Goal: Task Accomplishment & Management: Complete application form

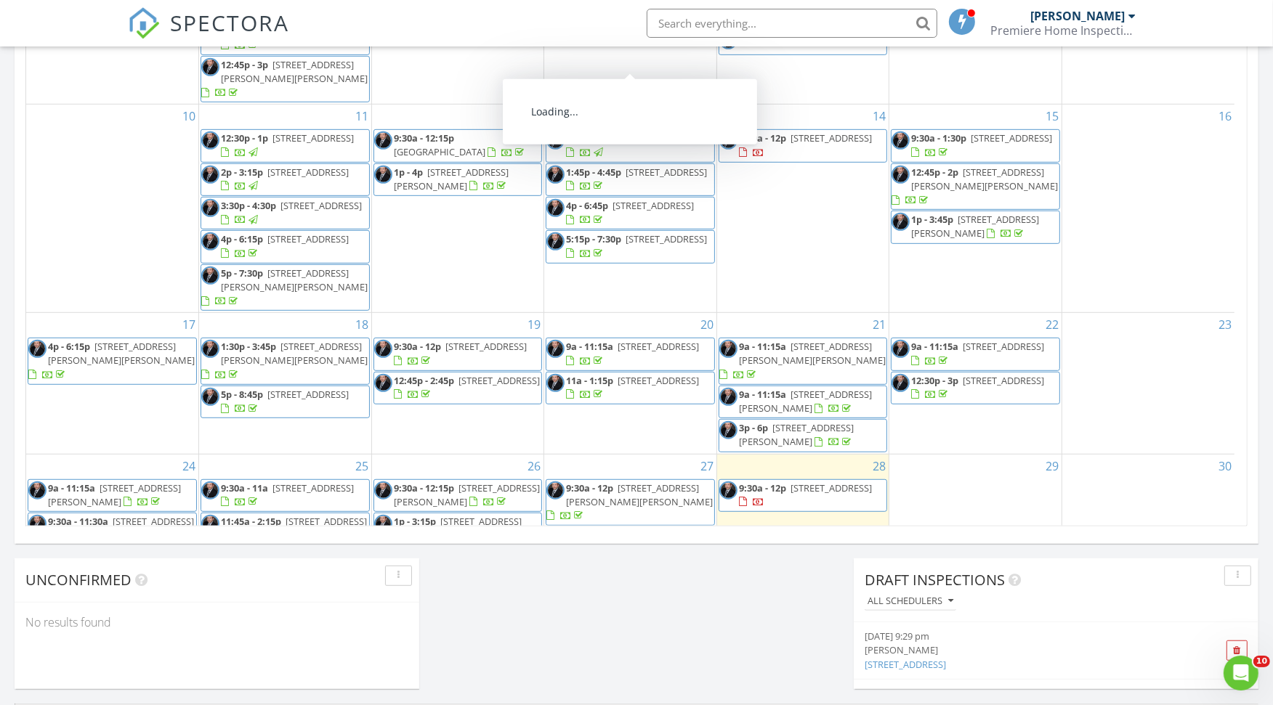
scroll to position [386, 0]
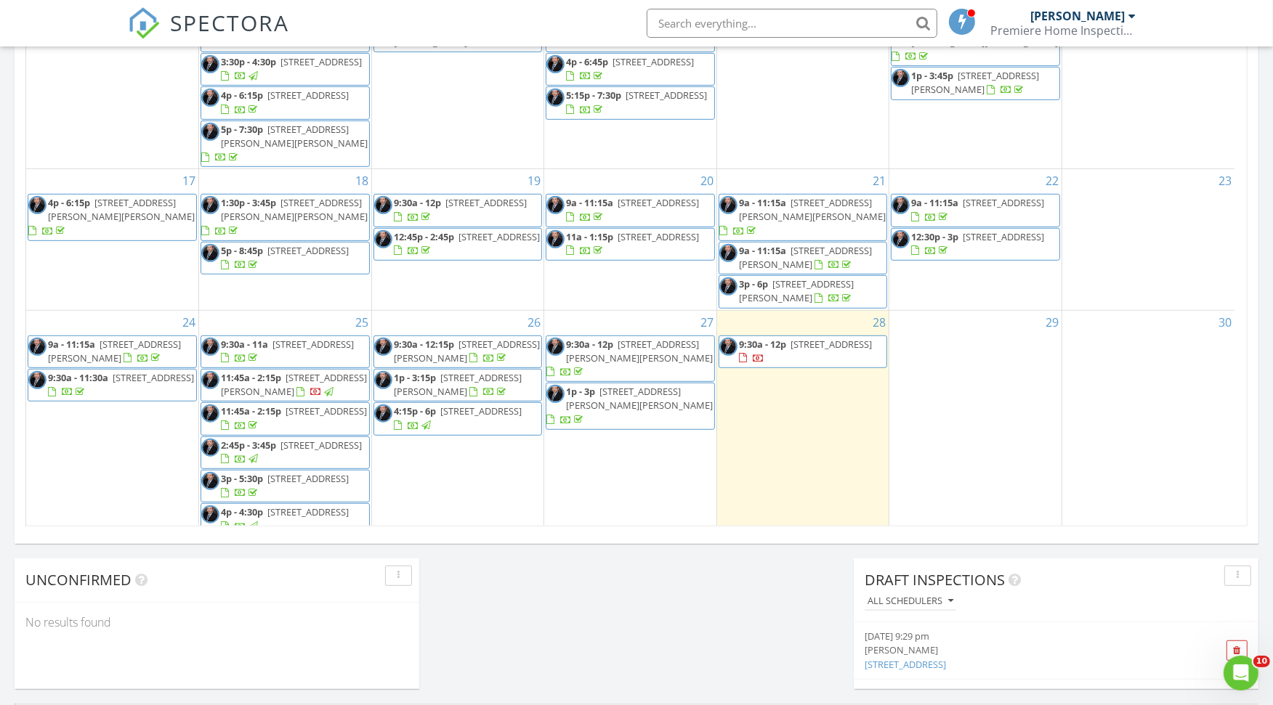
click at [793, 338] on span "[STREET_ADDRESS]" at bounding box center [830, 344] width 81 height 13
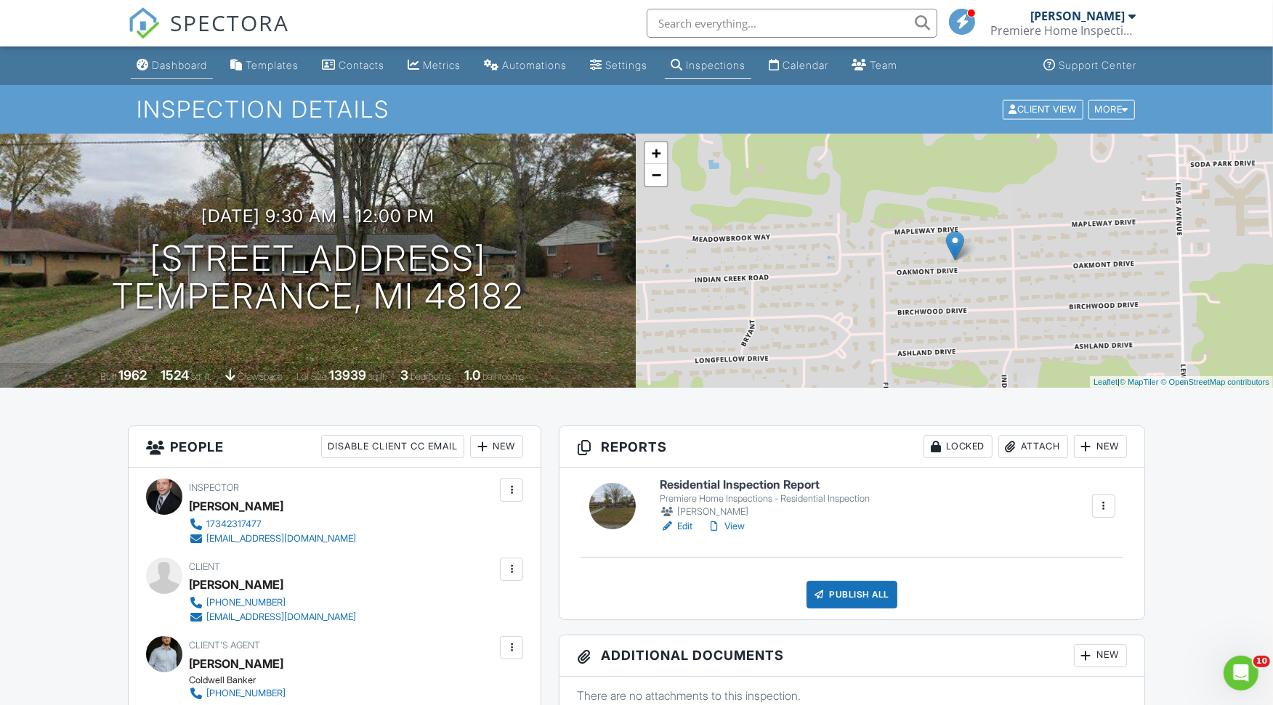
click at [167, 62] on div "Dashboard" at bounding box center [179, 65] width 55 height 12
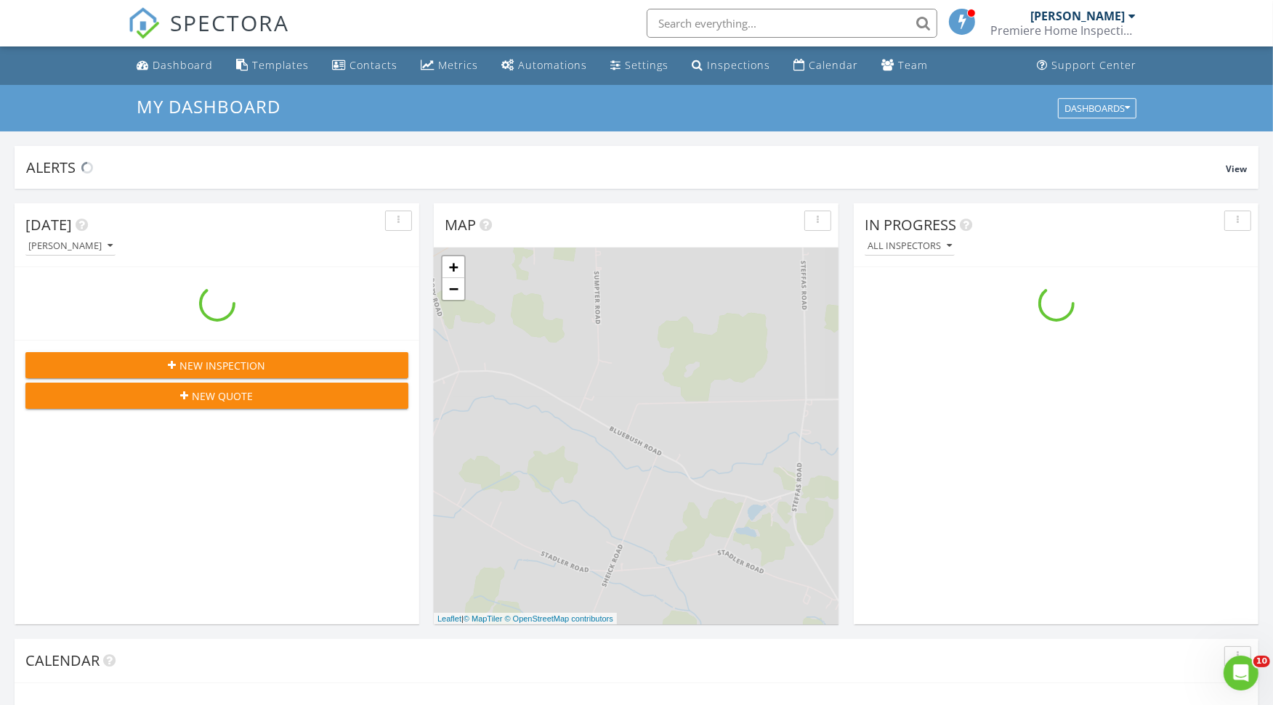
scroll to position [1348, 1298]
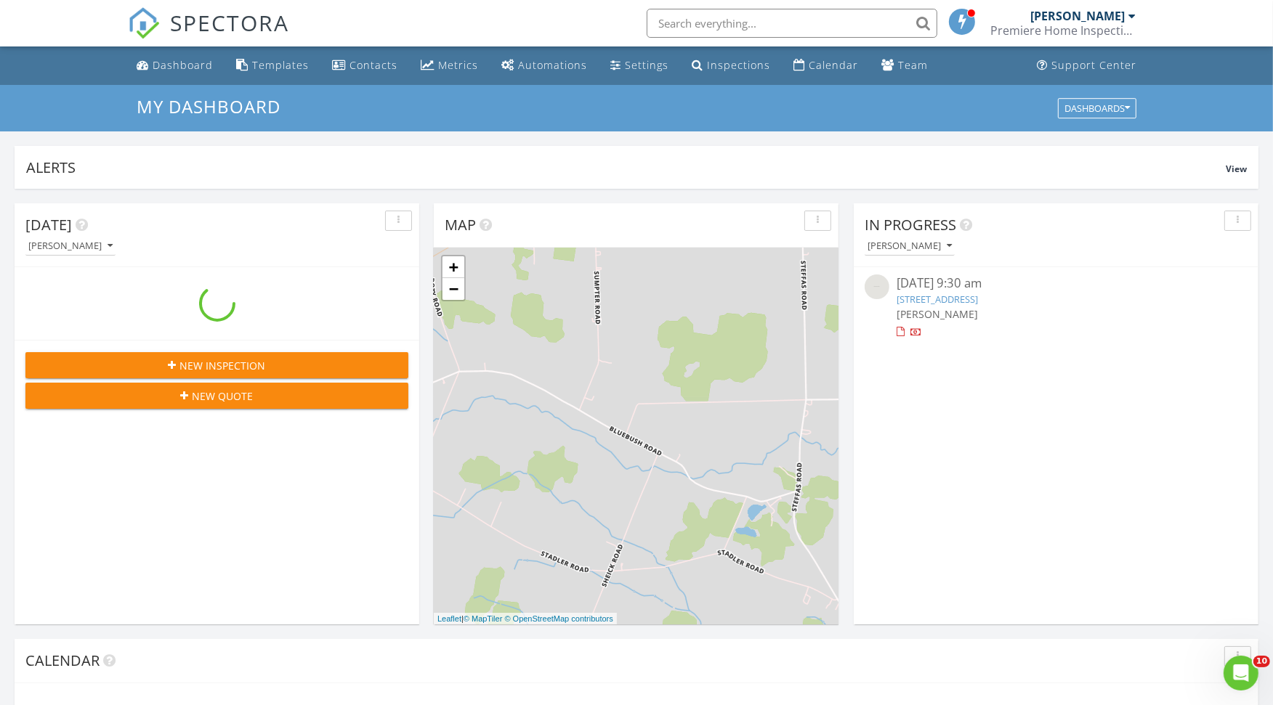
click at [221, 368] on span "New Inspection" at bounding box center [223, 365] width 86 height 15
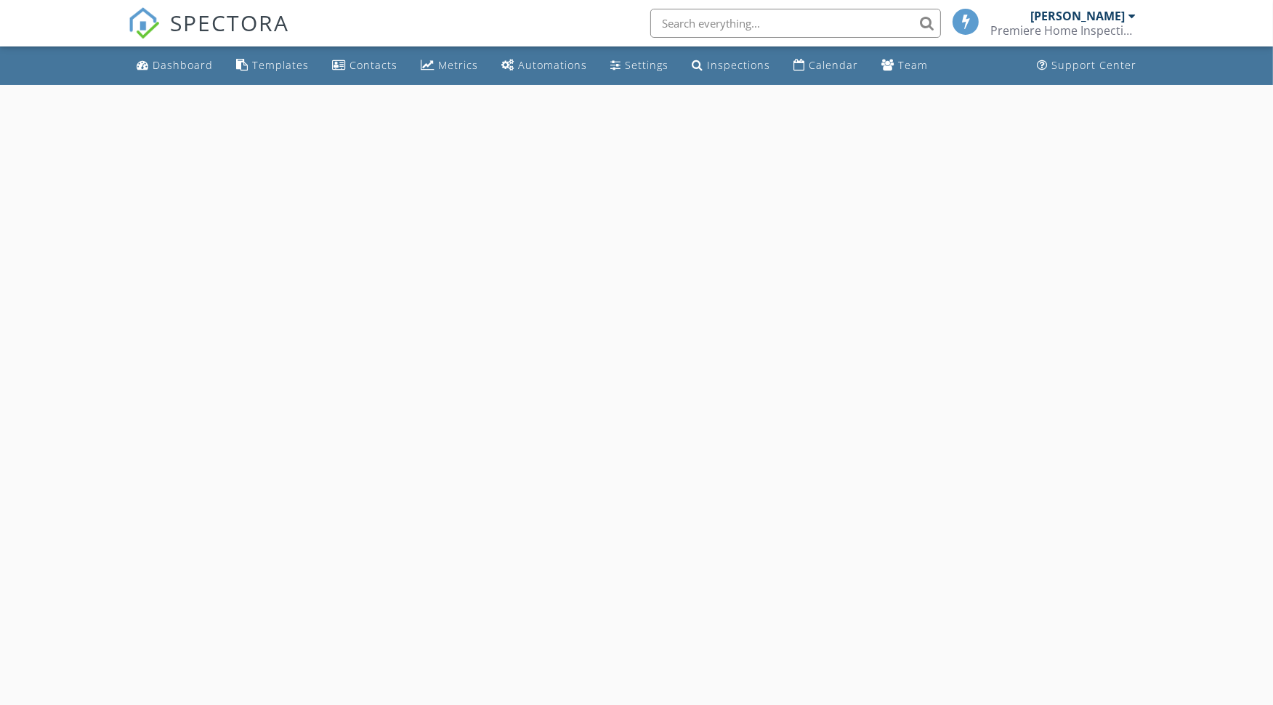
select select "7"
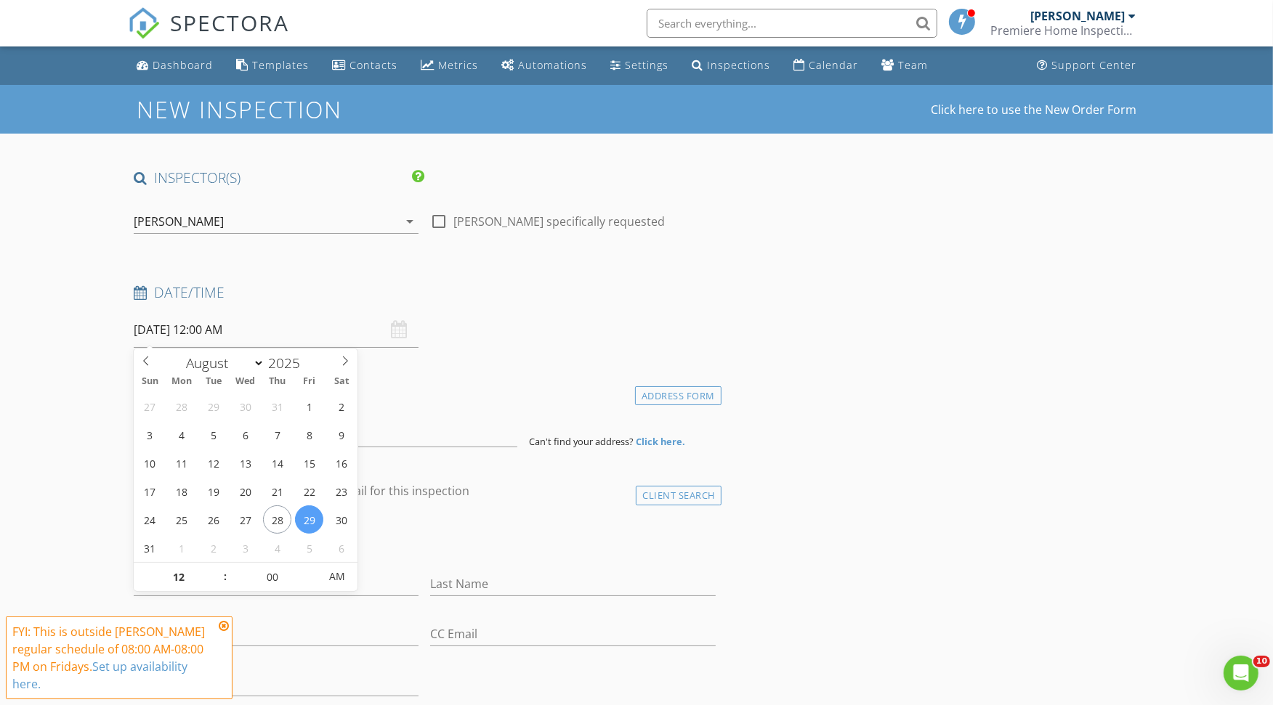
click at [227, 323] on input "08/29/2025 12:00 AM" at bounding box center [276, 330] width 285 height 36
type input "08/27/2025 12:00 AM"
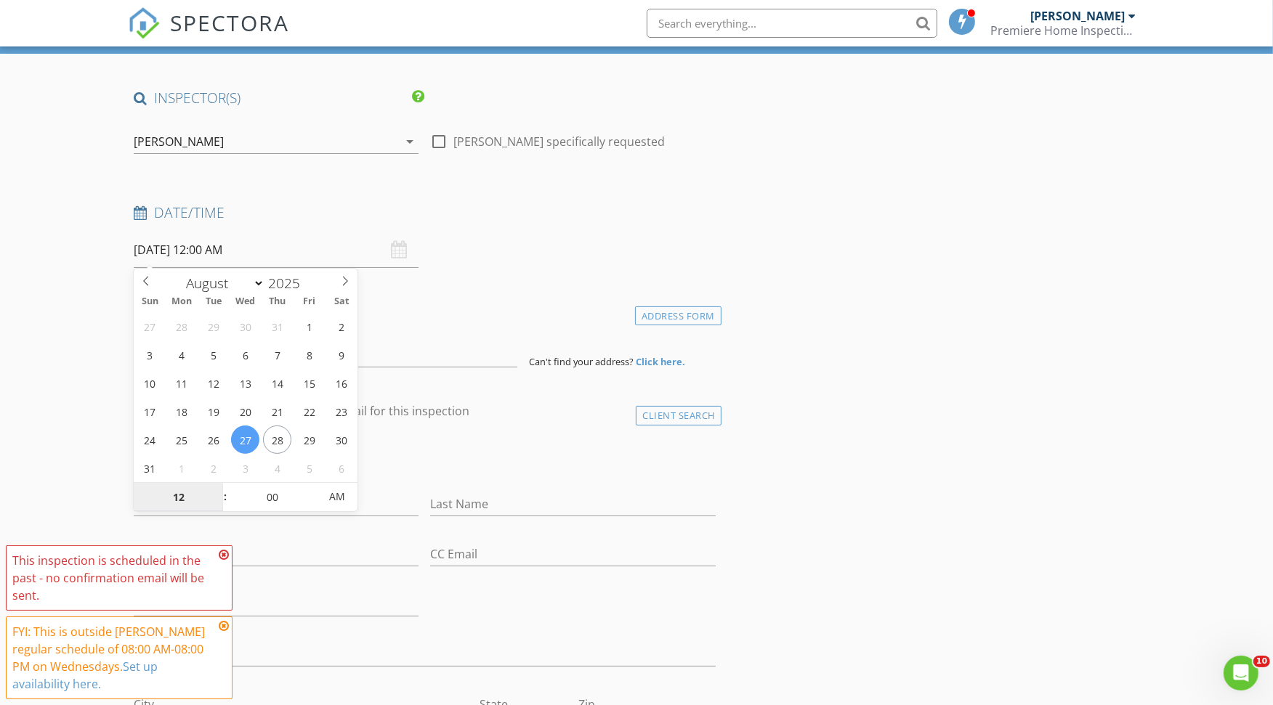
scroll to position [161, 0]
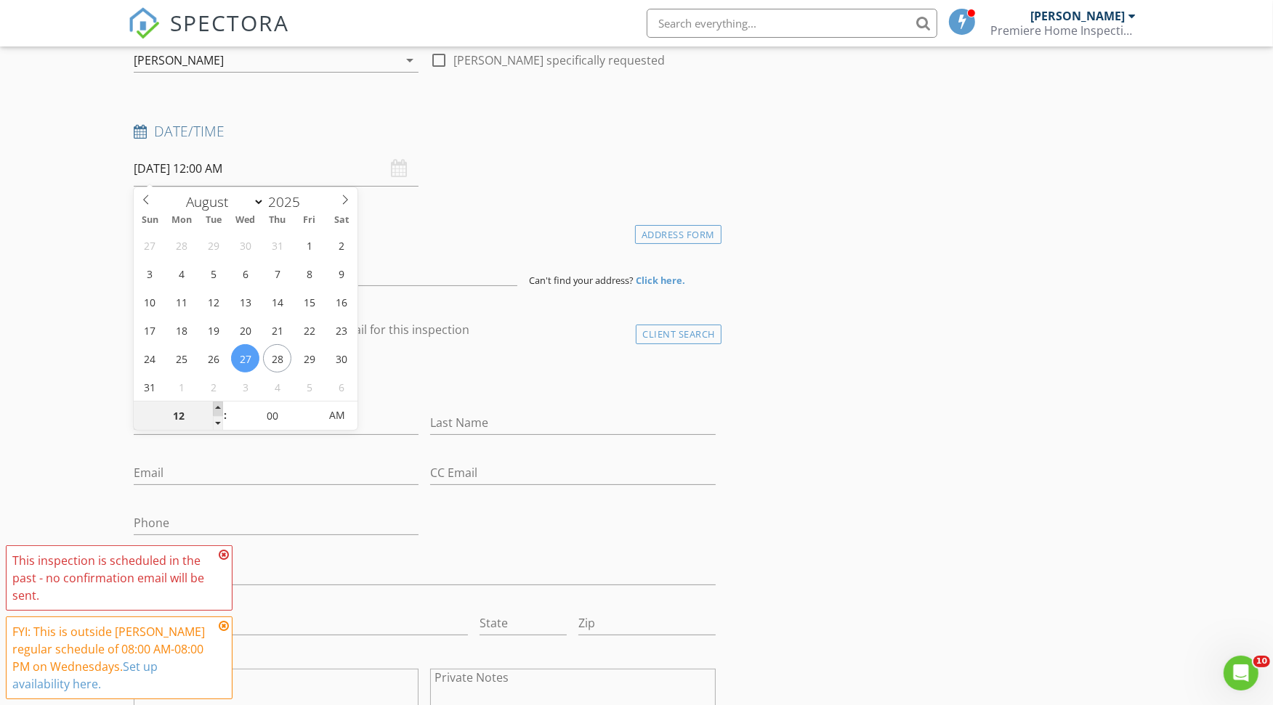
type input "01"
type input "08/27/2025 1:00 AM"
click at [218, 402] on span at bounding box center [218, 409] width 10 height 15
type input "02"
type input "08/27/2025 2:00 AM"
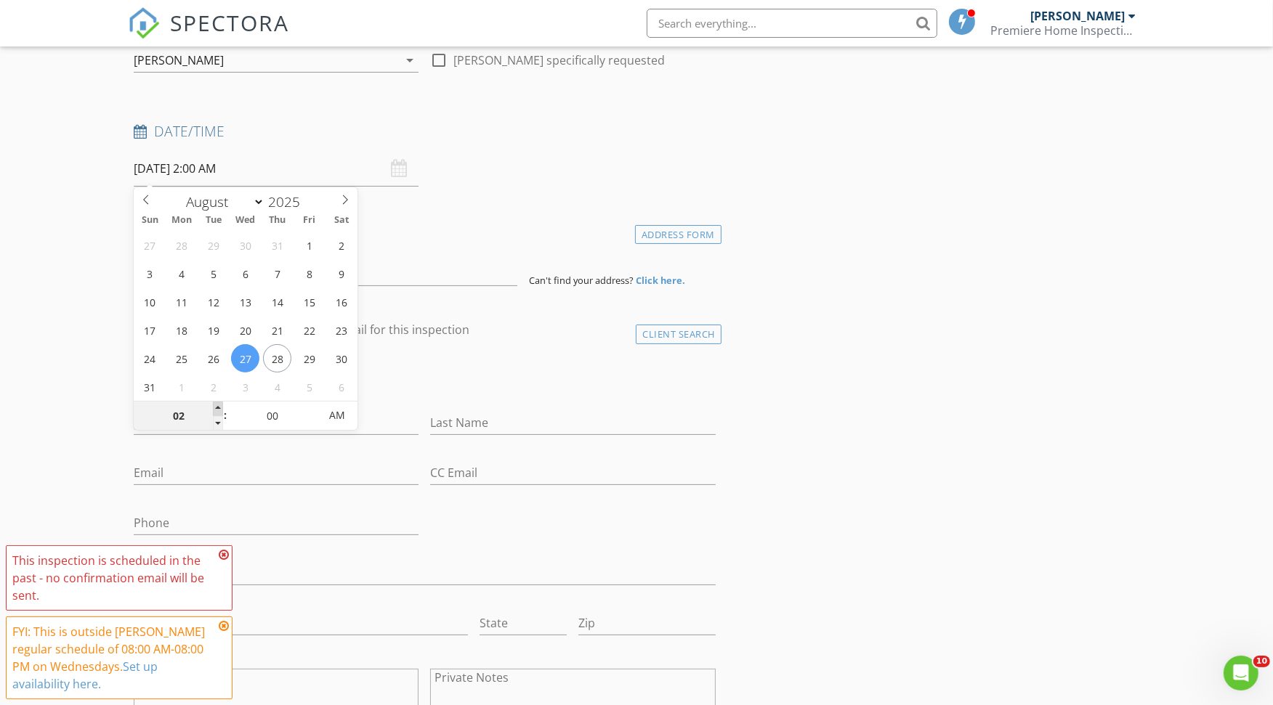
click at [218, 403] on span at bounding box center [218, 409] width 10 height 15
type input "03"
type input "08/27/2025 3:00 AM"
click at [219, 405] on span at bounding box center [218, 409] width 10 height 15
type input "04"
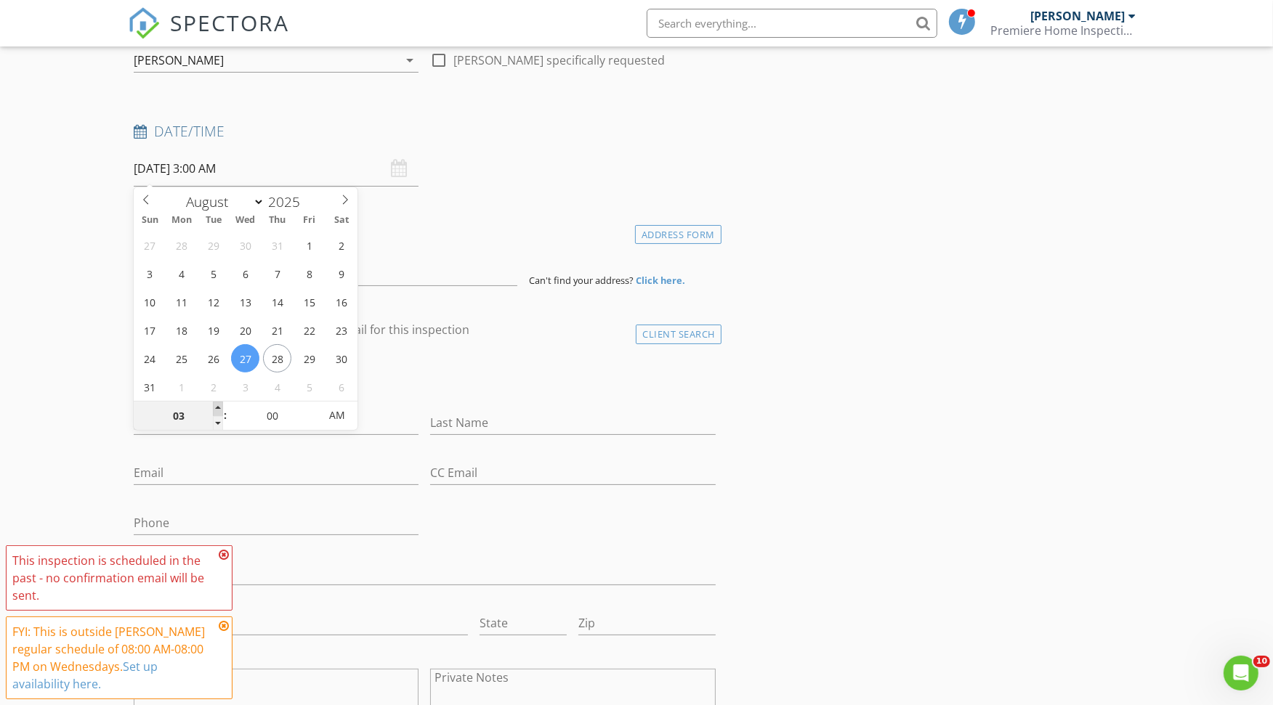
type input "08/27/2025 4:00 AM"
click at [220, 407] on span at bounding box center [218, 409] width 10 height 15
type input "05"
type input "08/27/2025 5:00 AM"
click at [221, 408] on span at bounding box center [218, 409] width 10 height 15
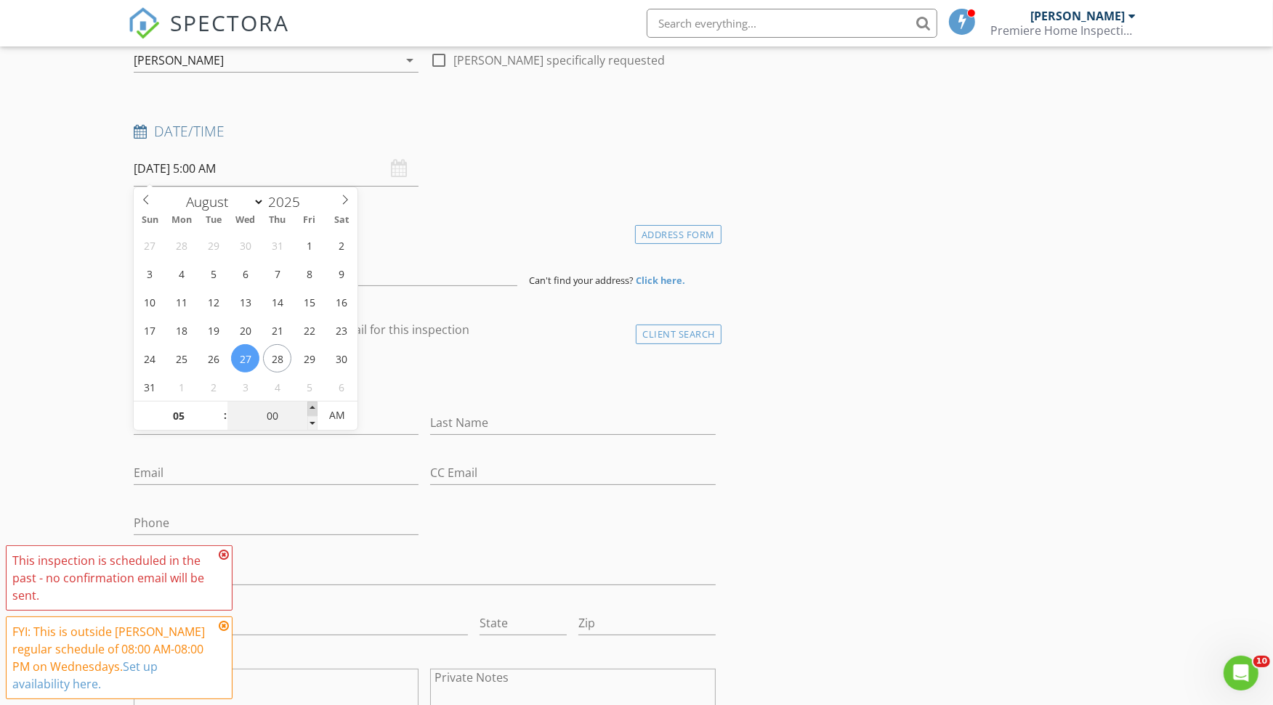
type input "05"
type input "08/27/2025 5:05 AM"
click at [310, 403] on span at bounding box center [312, 409] width 10 height 15
type input "10"
type input "08/27/2025 5:10 AM"
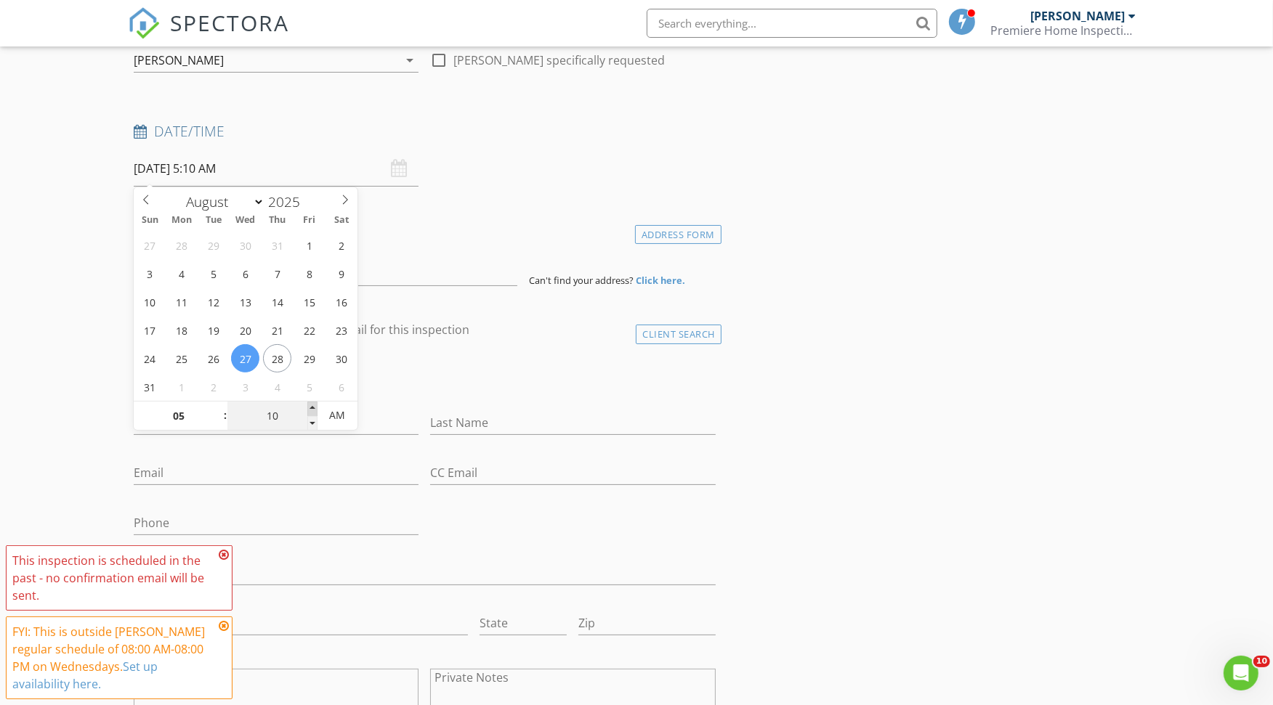
click at [311, 404] on span at bounding box center [312, 409] width 10 height 15
type input "15"
type input "08/27/2025 5:15 AM"
click at [312, 405] on span at bounding box center [312, 409] width 10 height 15
type input "20"
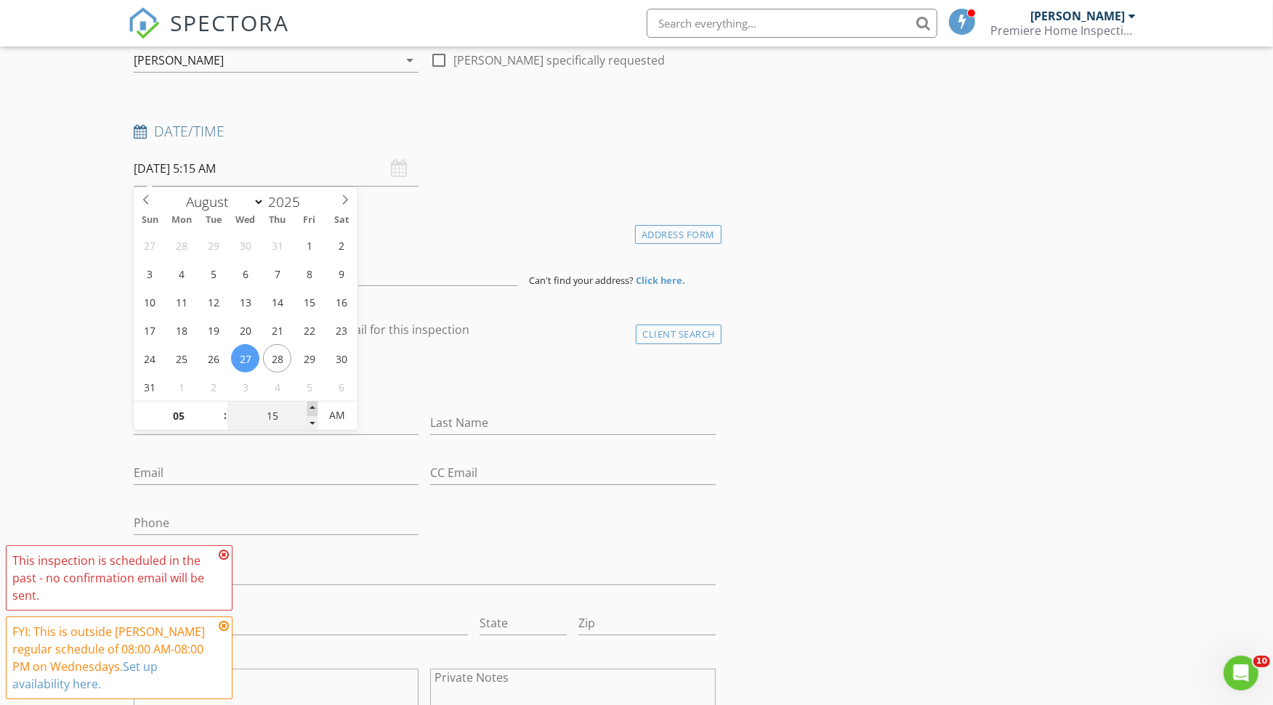
type input "08/27/2025 5:20 AM"
click at [312, 405] on span at bounding box center [312, 409] width 10 height 15
type input "25"
type input "08/27/2025 5:25 AM"
click at [312, 405] on span at bounding box center [312, 409] width 10 height 15
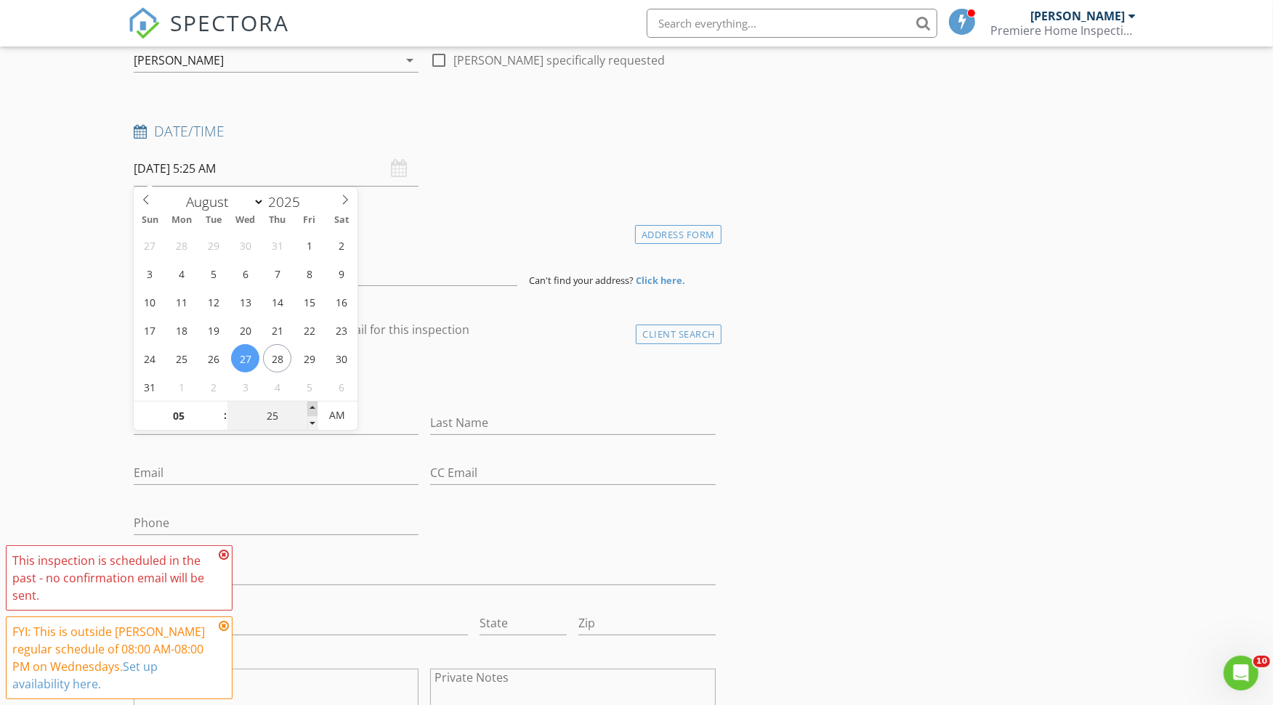
type input "30"
click at [312, 405] on span at bounding box center [312, 409] width 10 height 15
type input "[DATE] 5:30 PM"
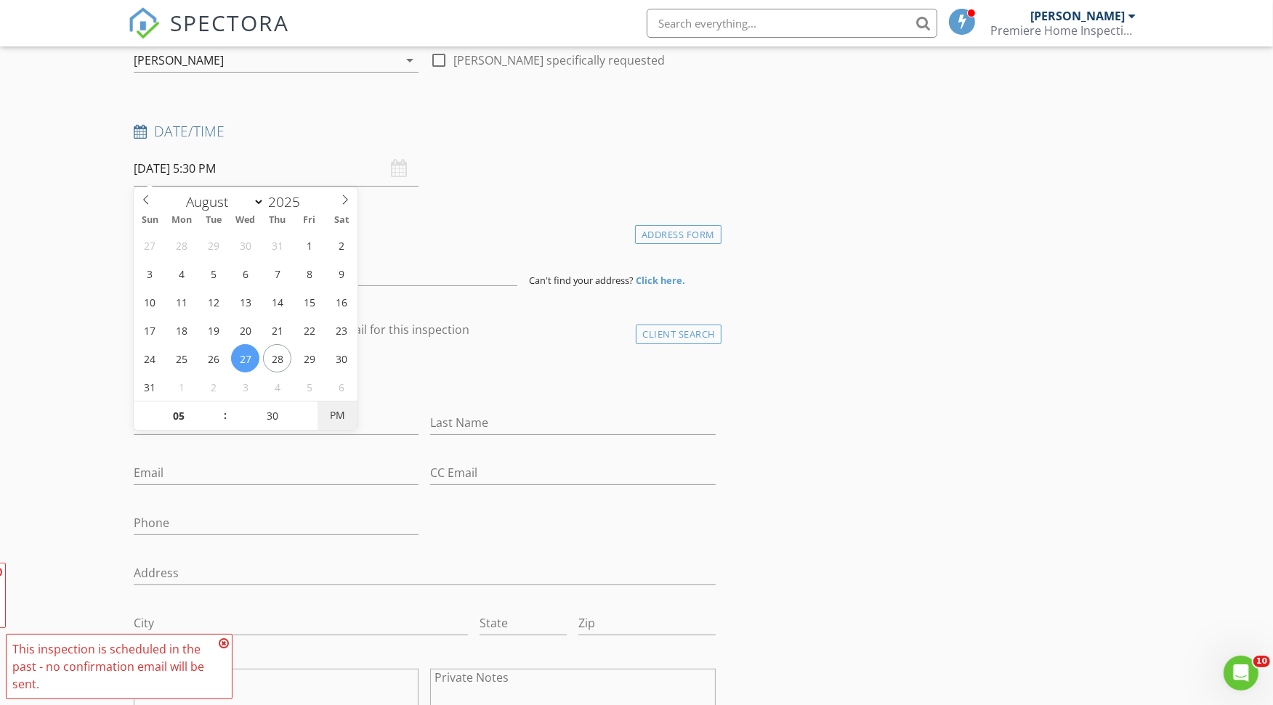
click at [338, 414] on span "PM" at bounding box center [337, 415] width 40 height 29
click at [452, 251] on input at bounding box center [326, 269] width 384 height 36
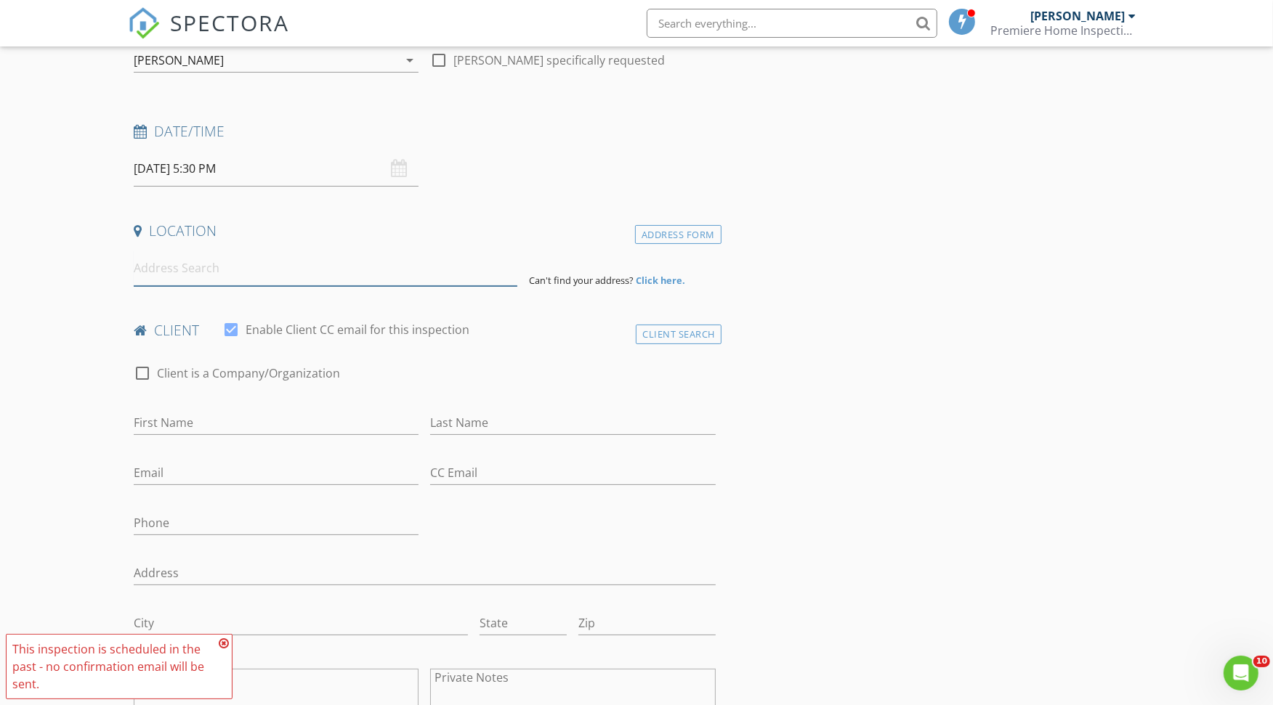
click at [206, 265] on input at bounding box center [326, 269] width 384 height 36
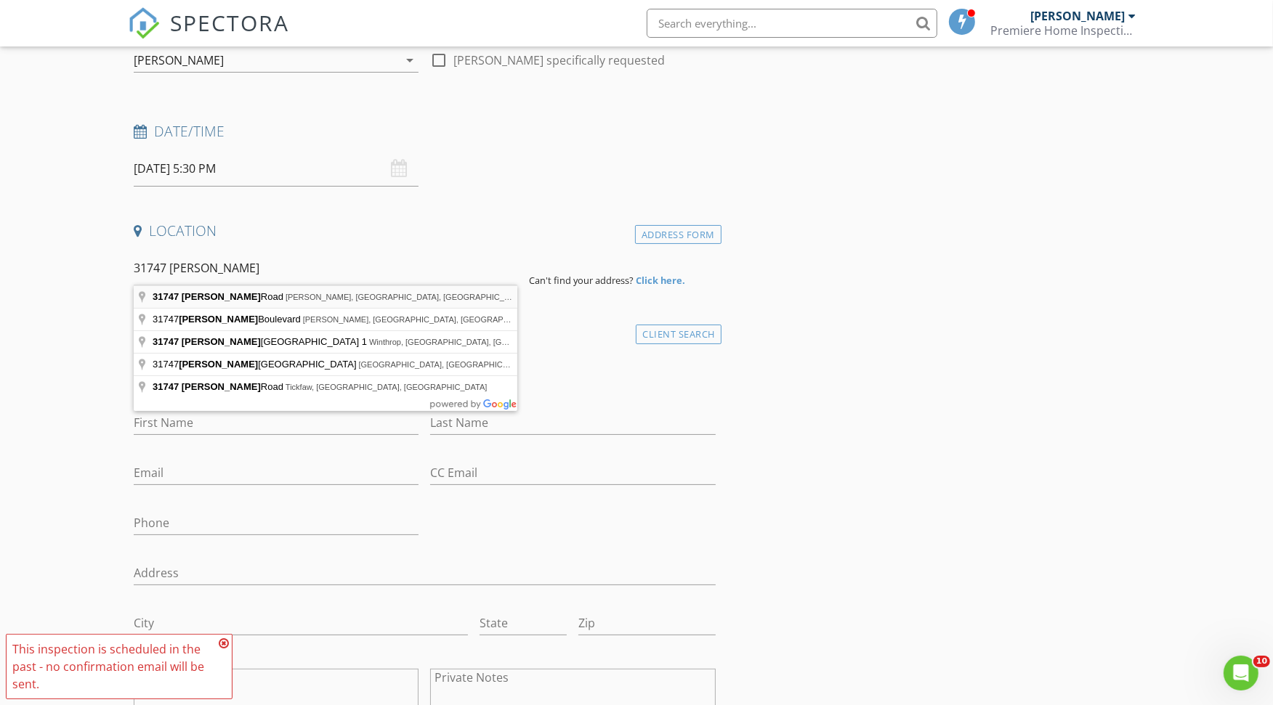
type input "31747 Sibley Road, Romulus, MI, USA"
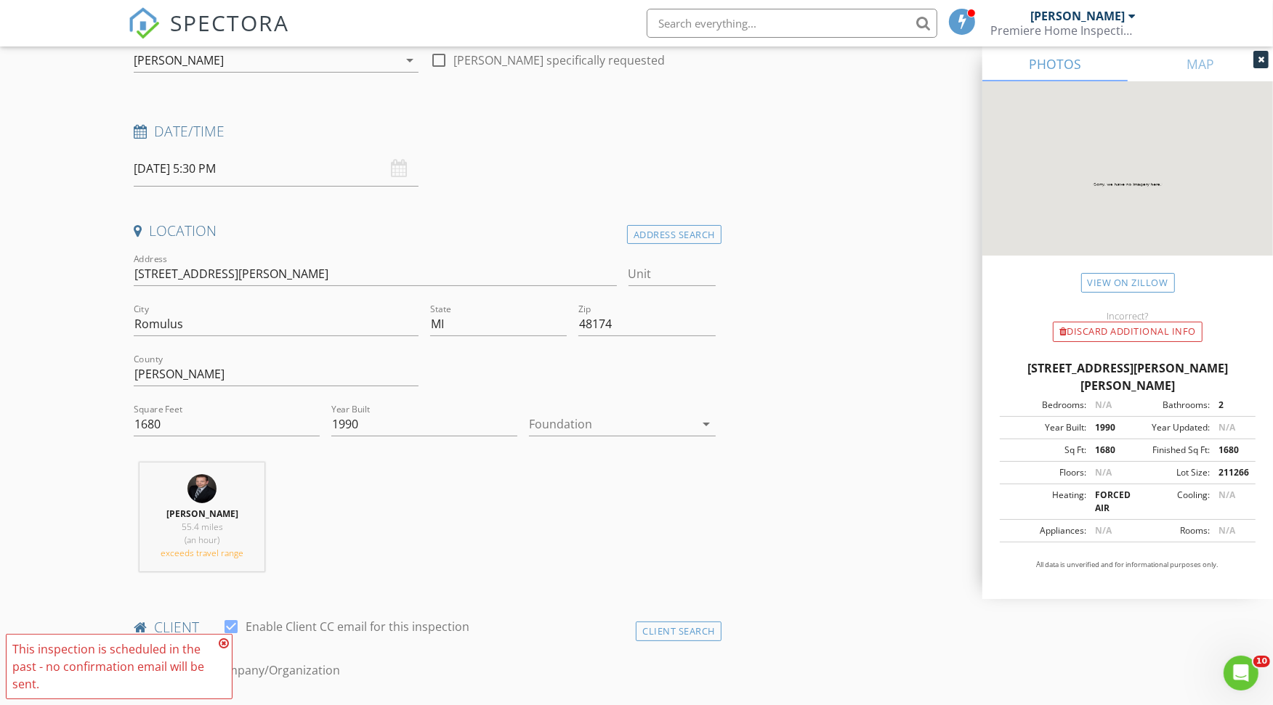
click at [604, 419] on div at bounding box center [612, 424] width 166 height 23
drag, startPoint x: 594, startPoint y: 535, endPoint x: 612, endPoint y: 512, distance: 28.5
click at [594, 533] on div "Crawlspace" at bounding box center [622, 532] width 163 height 17
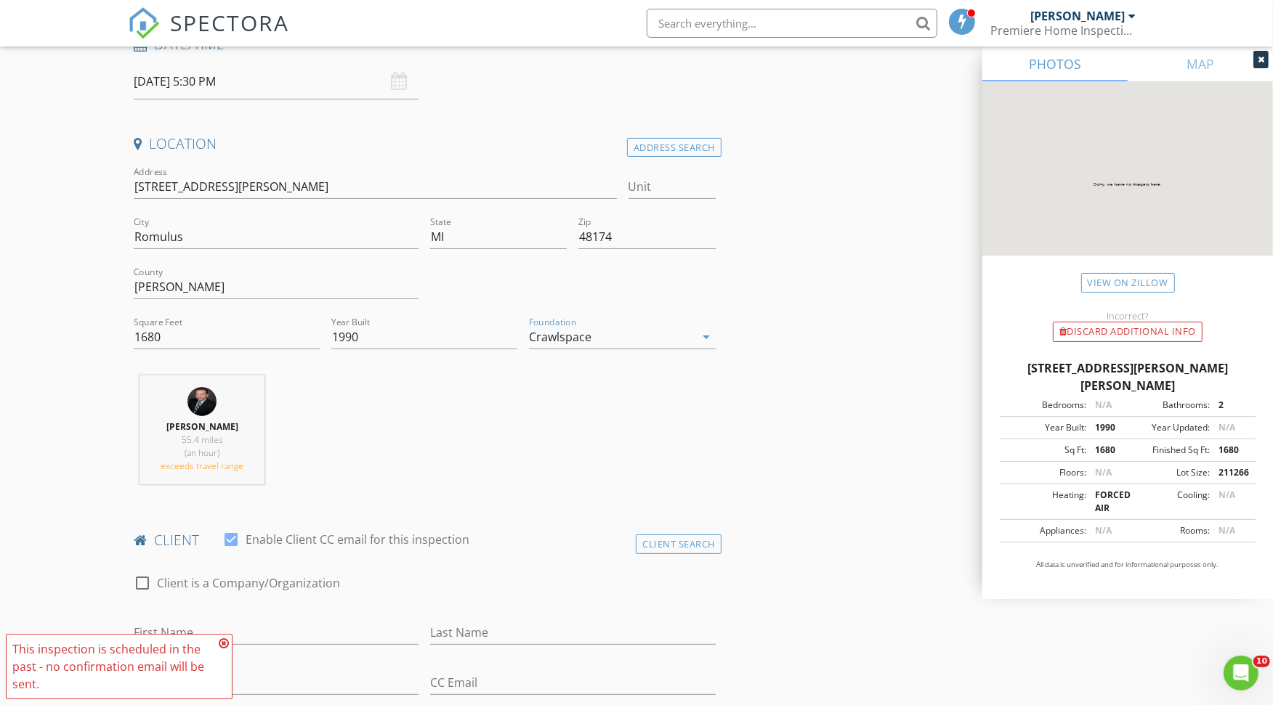
scroll to position [403, 0]
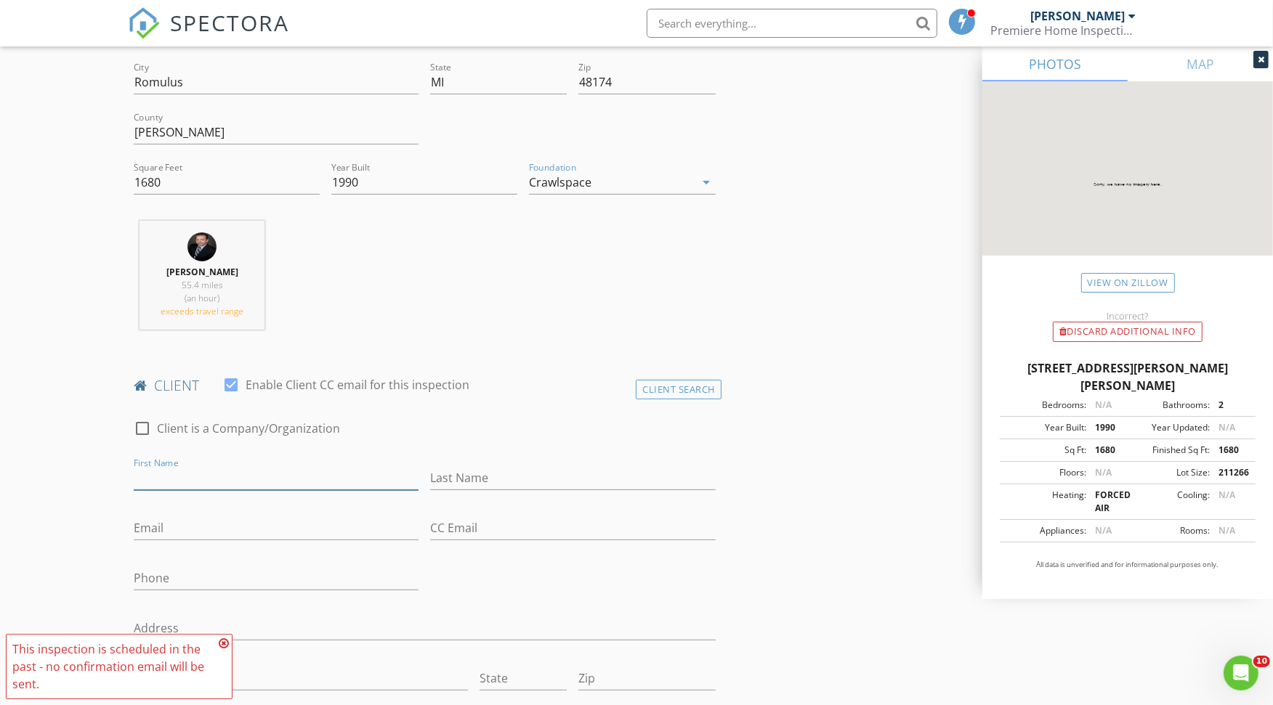
click at [193, 474] on input "First Name" at bounding box center [276, 478] width 285 height 24
type input "[PERSON_NAME]"
click at [491, 478] on input "Last Name" at bounding box center [572, 478] width 285 height 24
type input "[PERSON_NAME]"
click at [185, 525] on input "Email" at bounding box center [276, 529] width 285 height 24
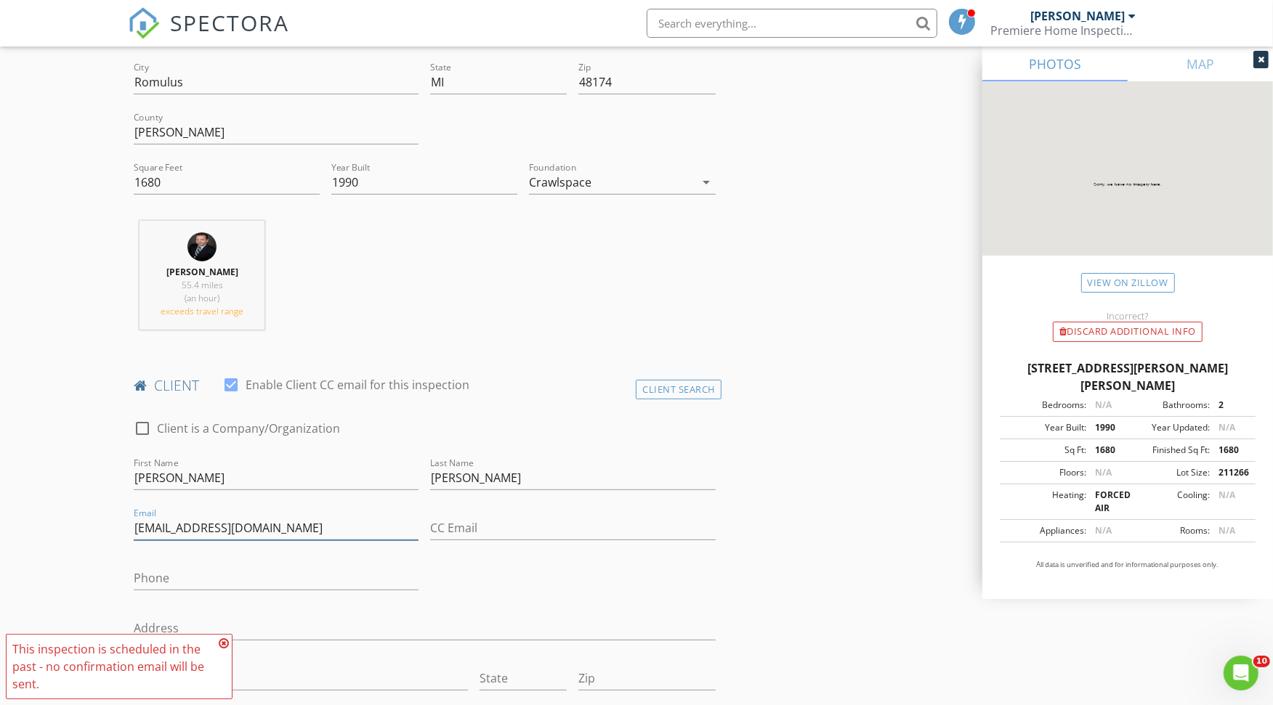
type input "[EMAIL_ADDRESS][DOMAIN_NAME]"
click at [165, 574] on input "Phone" at bounding box center [276, 579] width 285 height 24
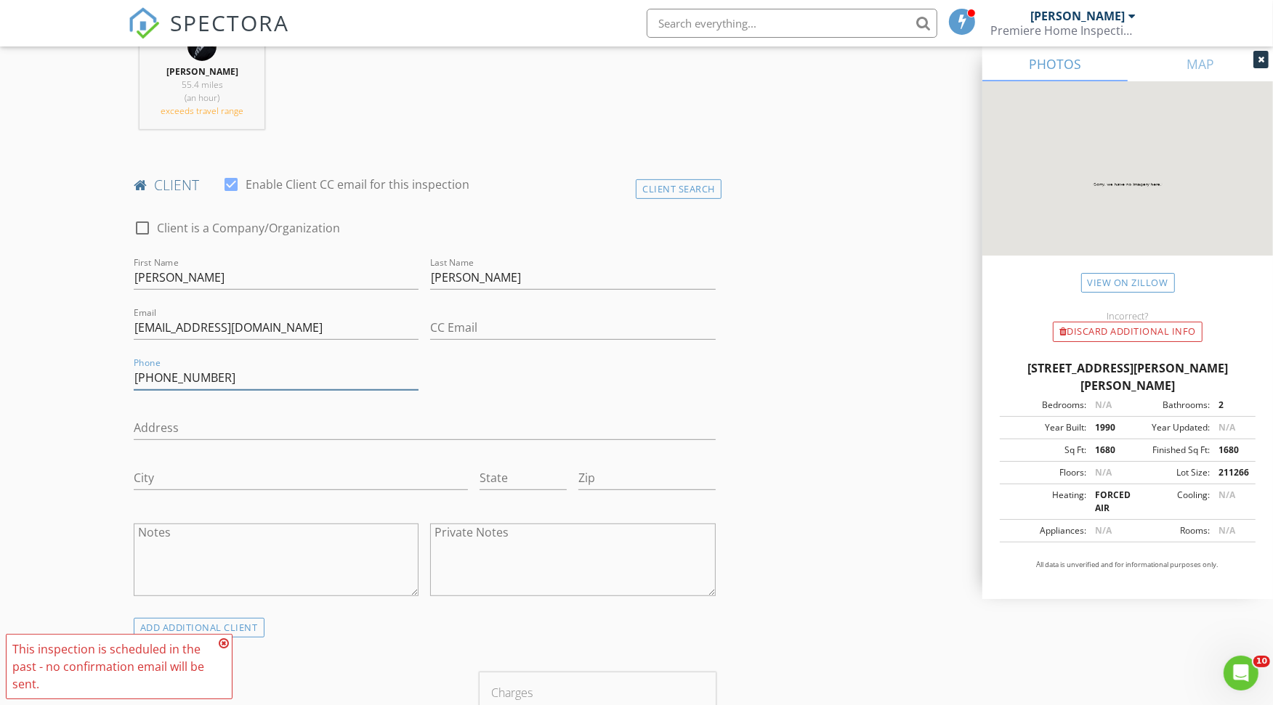
scroll to position [645, 0]
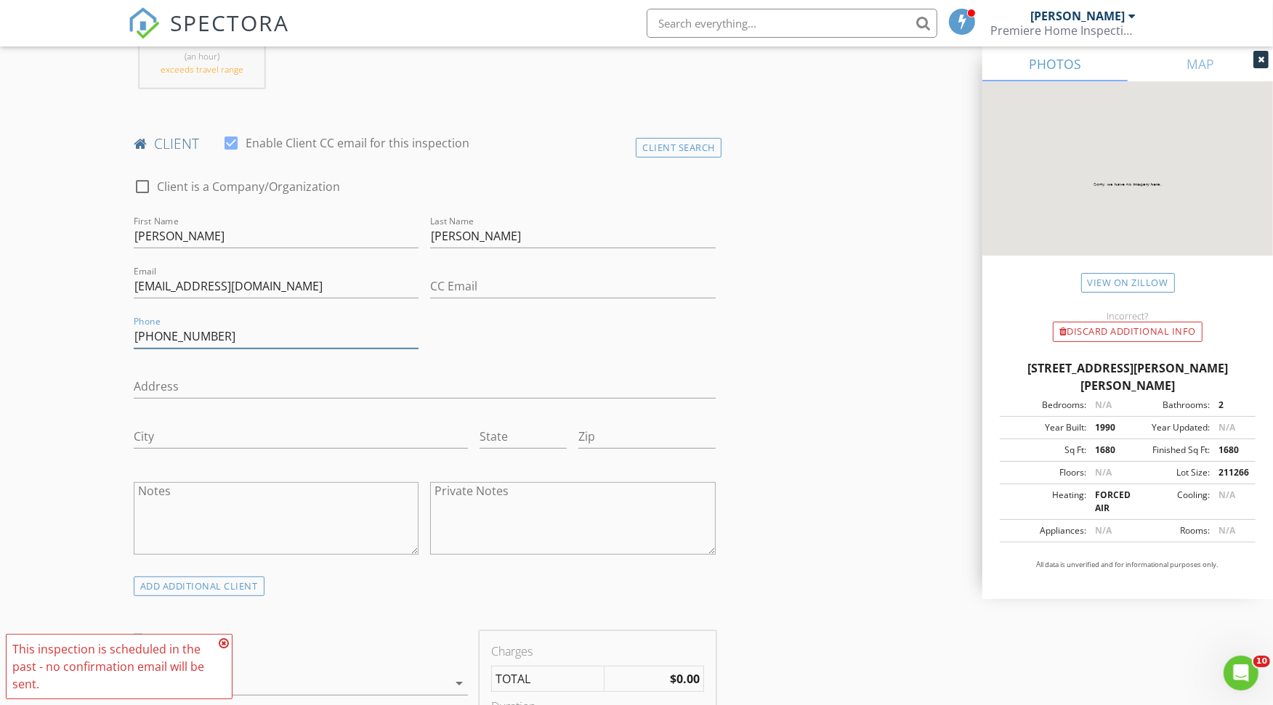
type input "[PHONE_NUMBER]"
click at [168, 378] on input "Address" at bounding box center [425, 387] width 582 height 24
type input "31747 Sibley Road"
click at [163, 429] on input "City" at bounding box center [301, 437] width 334 height 24
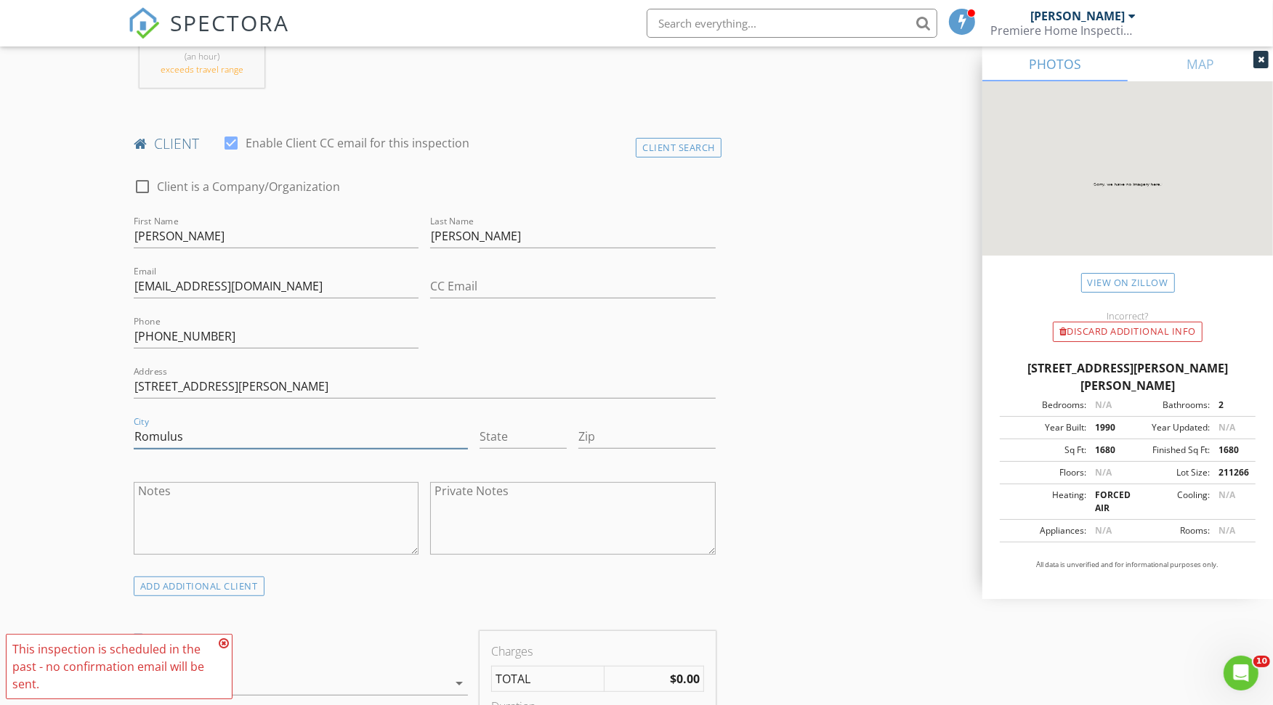
type input "Romulus"
click at [517, 428] on input "State" at bounding box center [523, 437] width 87 height 24
type input "MI"
click at [606, 431] on input "Zip" at bounding box center [646, 437] width 137 height 24
type input "48174"
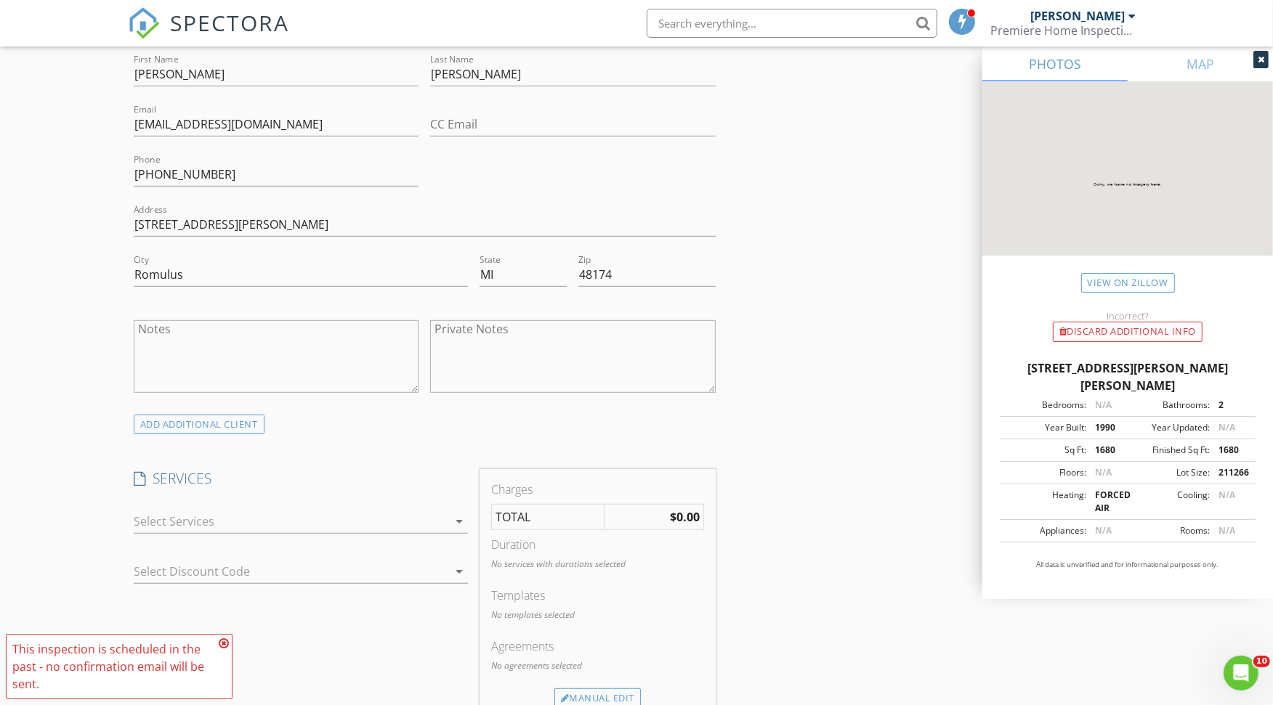
scroll to position [888, 0]
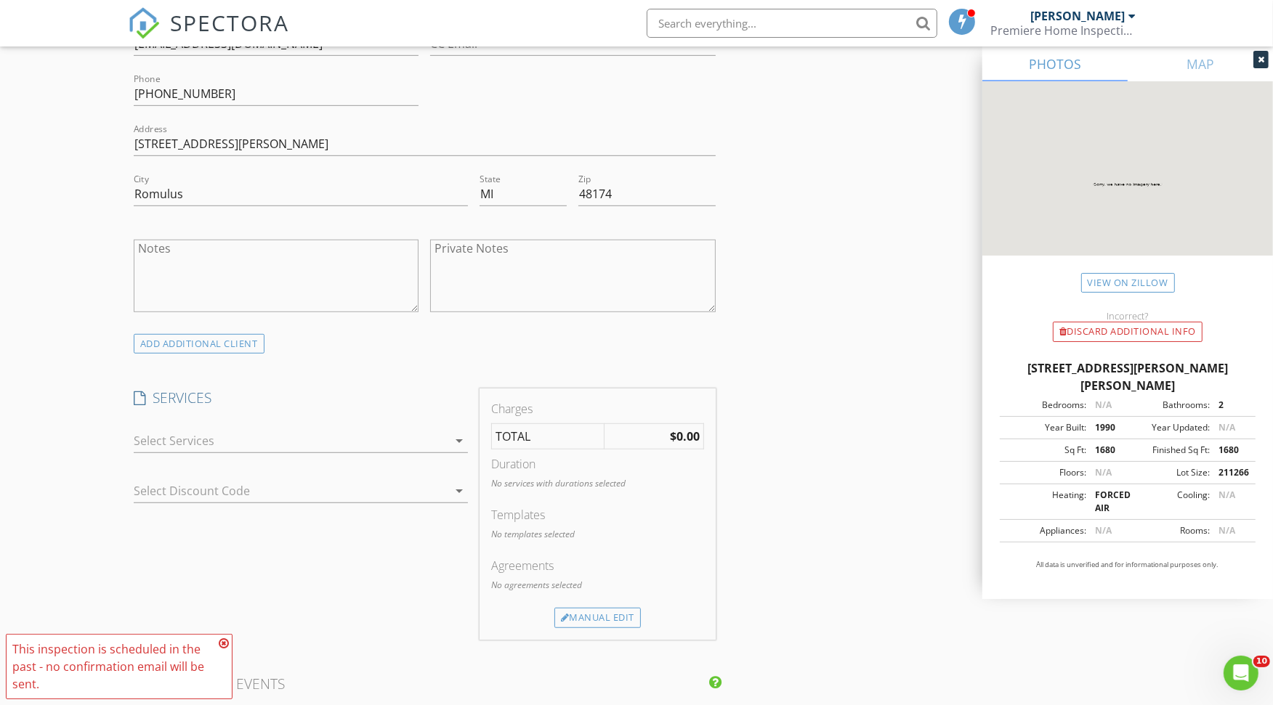
click at [219, 434] on div at bounding box center [291, 440] width 314 height 23
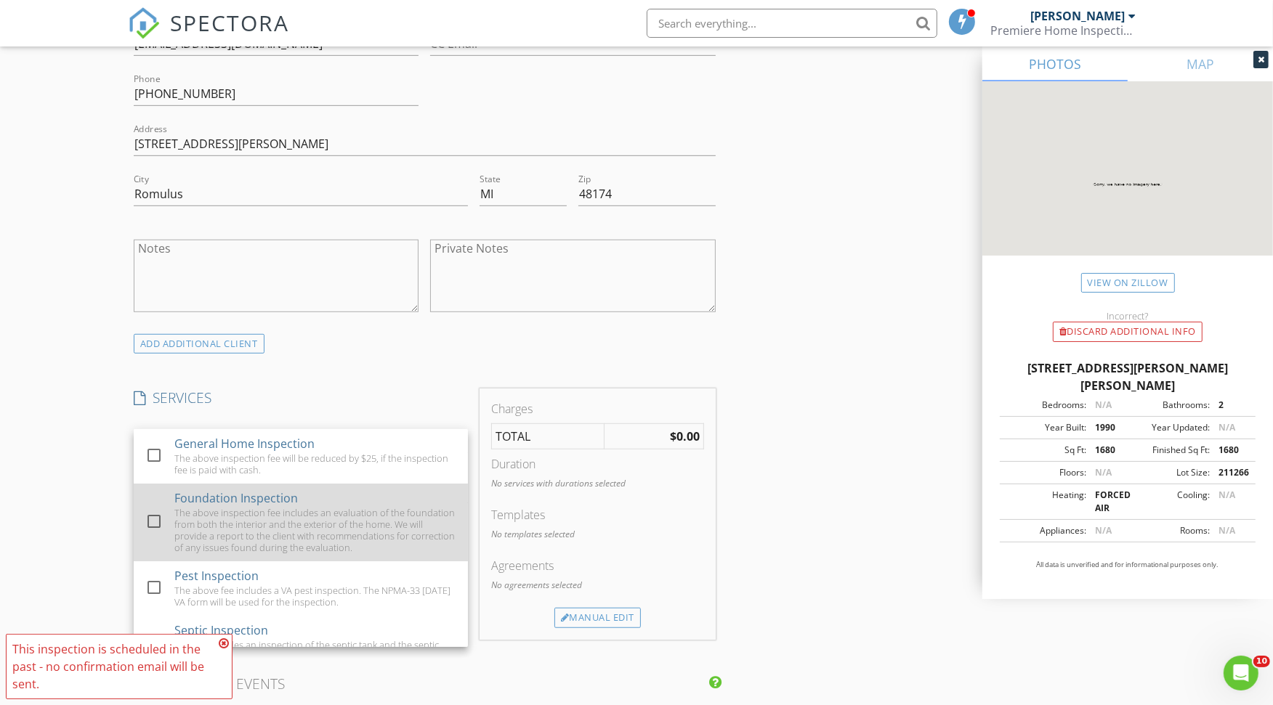
click at [195, 507] on div "The above inspection fee includes an evaluation of the foundation from both the…" at bounding box center [315, 530] width 282 height 46
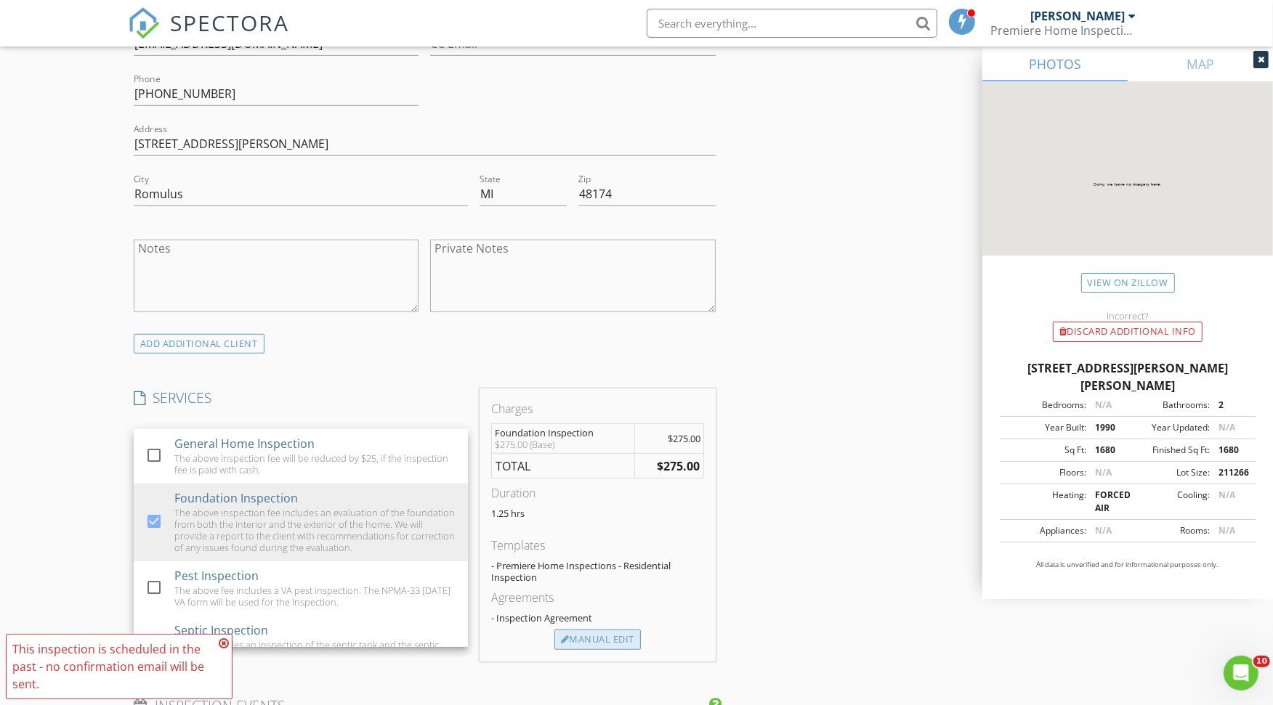
click at [596, 633] on div "Manual Edit" at bounding box center [597, 640] width 86 height 20
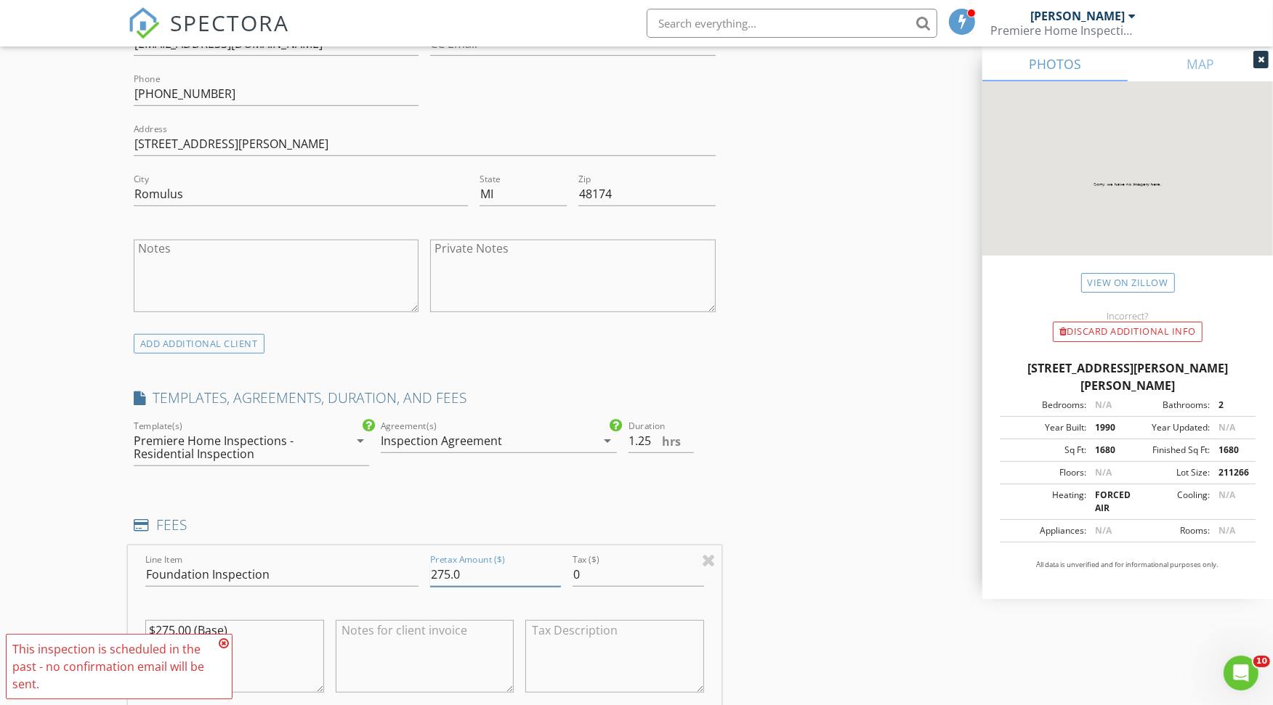
drag, startPoint x: 471, startPoint y: 566, endPoint x: 408, endPoint y: 561, distance: 63.4
click at [408, 561] on div "Line Item Foundation Inspection Pretax Amount ($) 275.0 Tax ($) 0 $275.00 (Base)" at bounding box center [425, 633] width 594 height 175
drag, startPoint x: 665, startPoint y: 437, endPoint x: 620, endPoint y: 438, distance: 45.1
click at [623, 434] on div "Duration 1.25 hrs" at bounding box center [672, 449] width 99 height 63
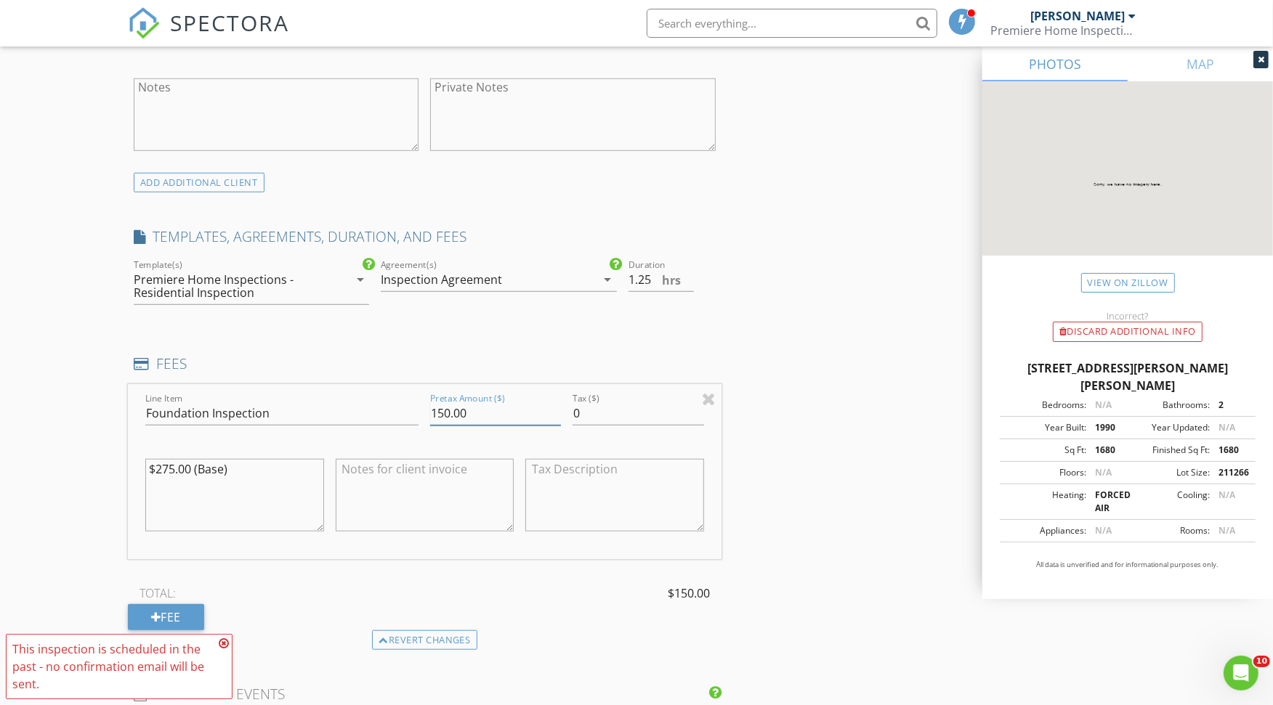
type input "150.00"
drag, startPoint x: 276, startPoint y: 407, endPoint x: 70, endPoint y: 410, distance: 205.6
click at [70, 410] on div "New Inspection Click here to use the New Order Form INSPECTOR(S) check_box Scot…" at bounding box center [636, 390] width 1273 height 2709
type input "HUD Certification"
click at [164, 485] on textarea "$275.00 (Base)" at bounding box center [234, 495] width 179 height 73
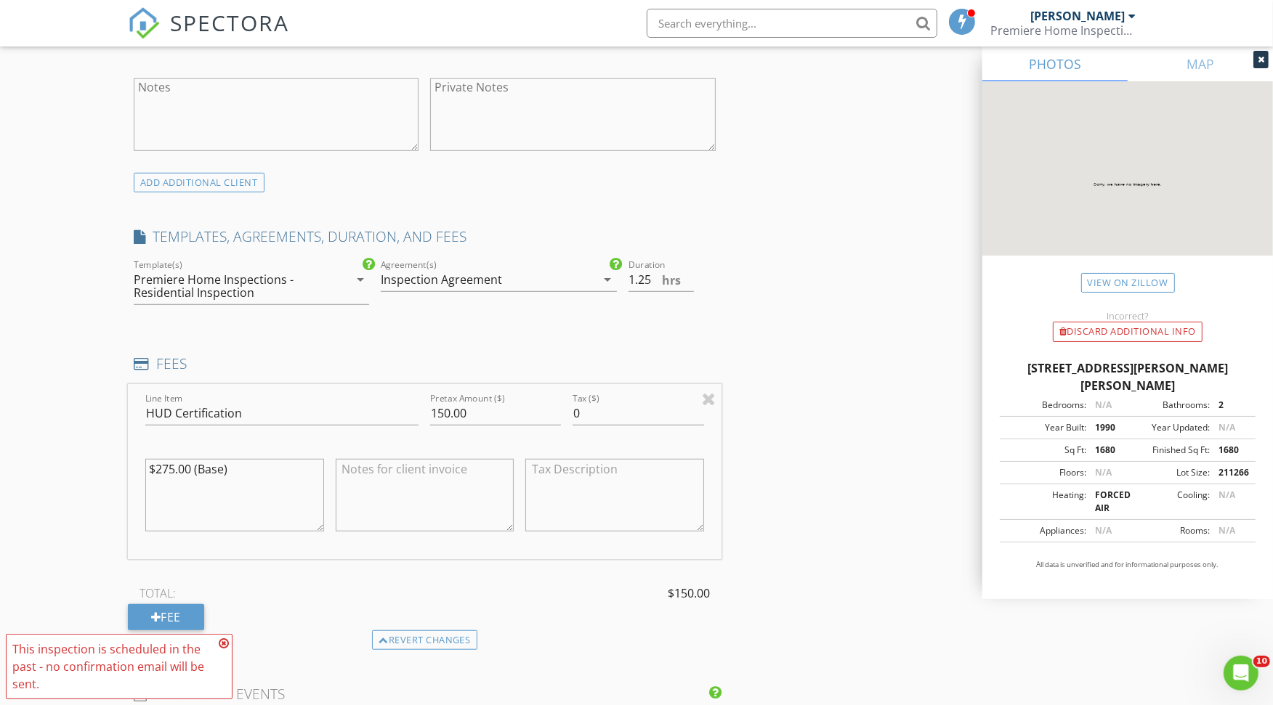
click at [158, 468] on textarea "$275.00 (Base)" at bounding box center [234, 495] width 179 height 73
type textarea "$150.00 (Base)"
click at [352, 469] on textarea at bounding box center [425, 495] width 179 height 73
click at [376, 507] on textarea "The above fee is to ensure the manufactured home meets the HUD requirements as …" at bounding box center [425, 495] width 179 height 73
click at [392, 513] on textarea "The above fee is to ensure the manufactured home meets the HUD requirements as …" at bounding box center [425, 495] width 179 height 73
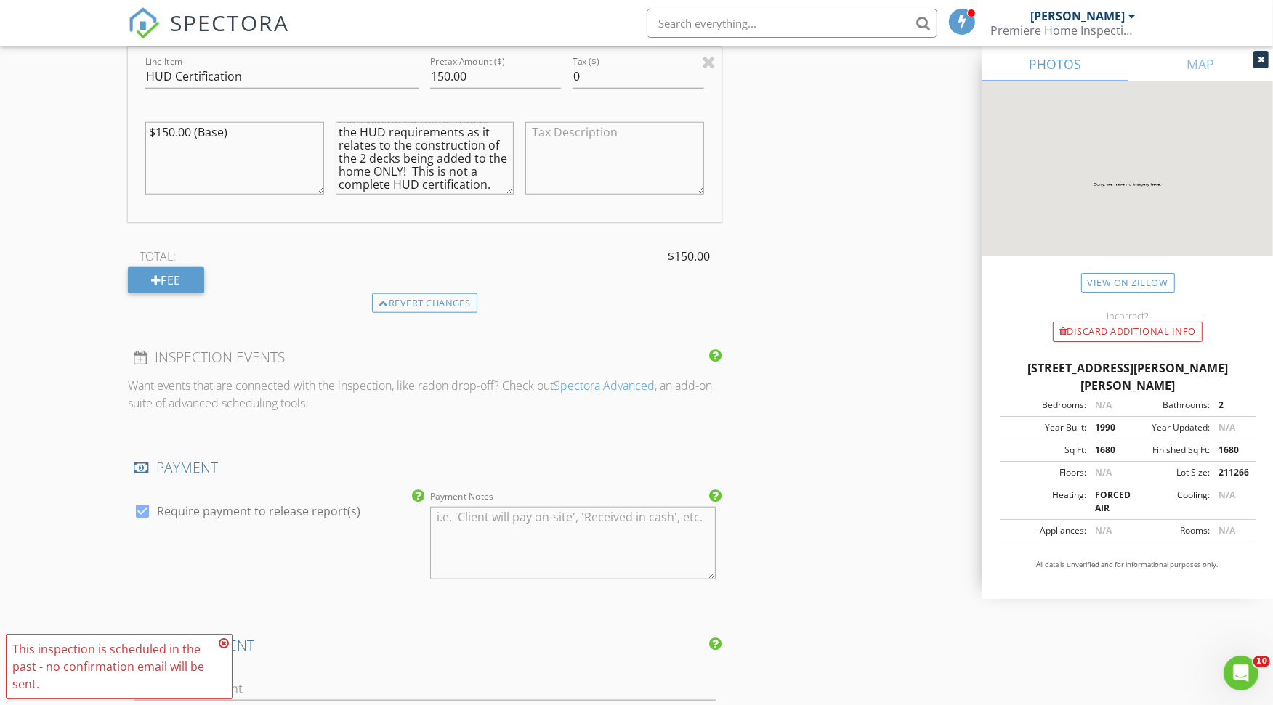
scroll to position [1614, 0]
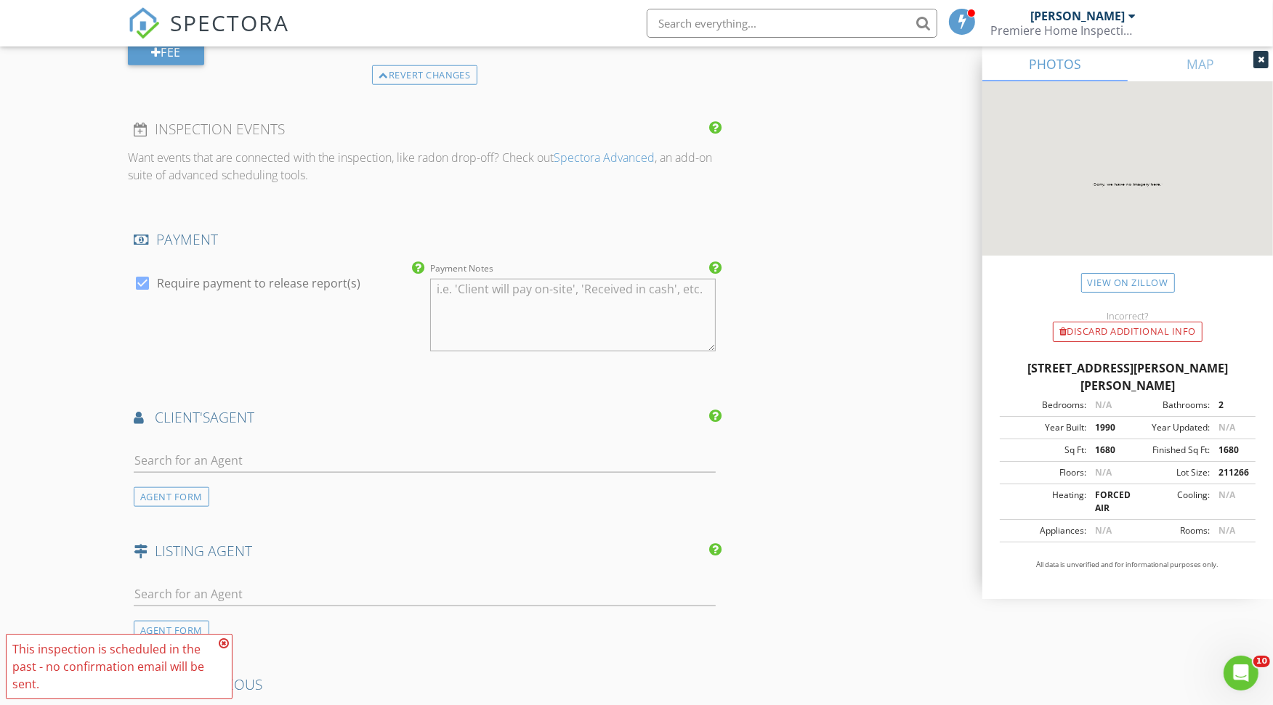
type textarea "The above fee is to ensure the manufactured home meets the HUD requirements as …"
click at [198, 452] on input "text" at bounding box center [425, 461] width 582 height 24
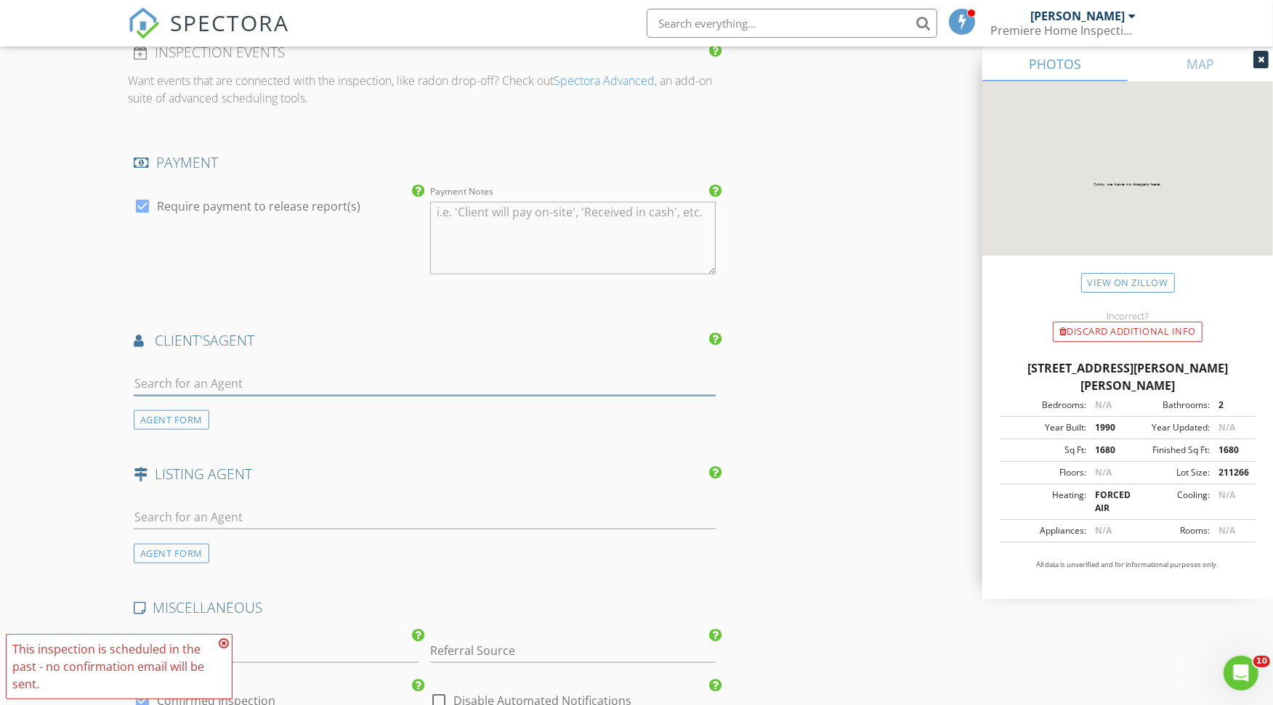
scroll to position [1937, 0]
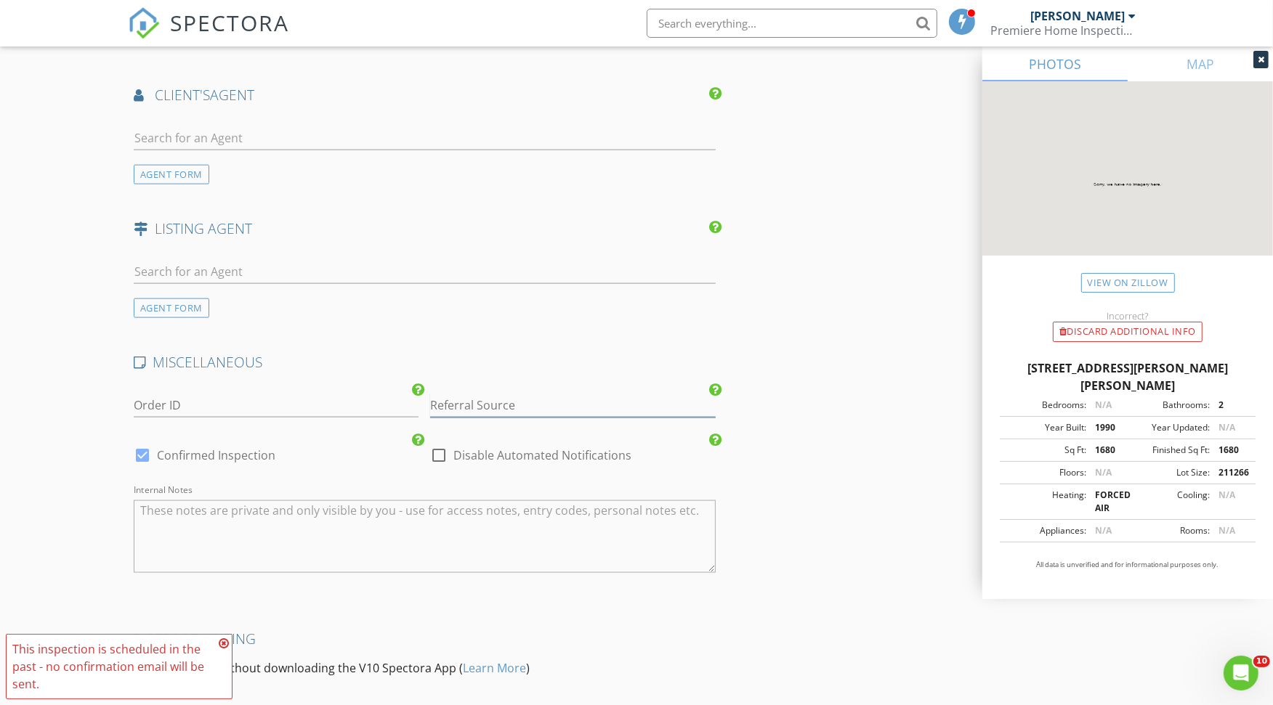
click at [466, 402] on input "Referral Source" at bounding box center [572, 406] width 285 height 24
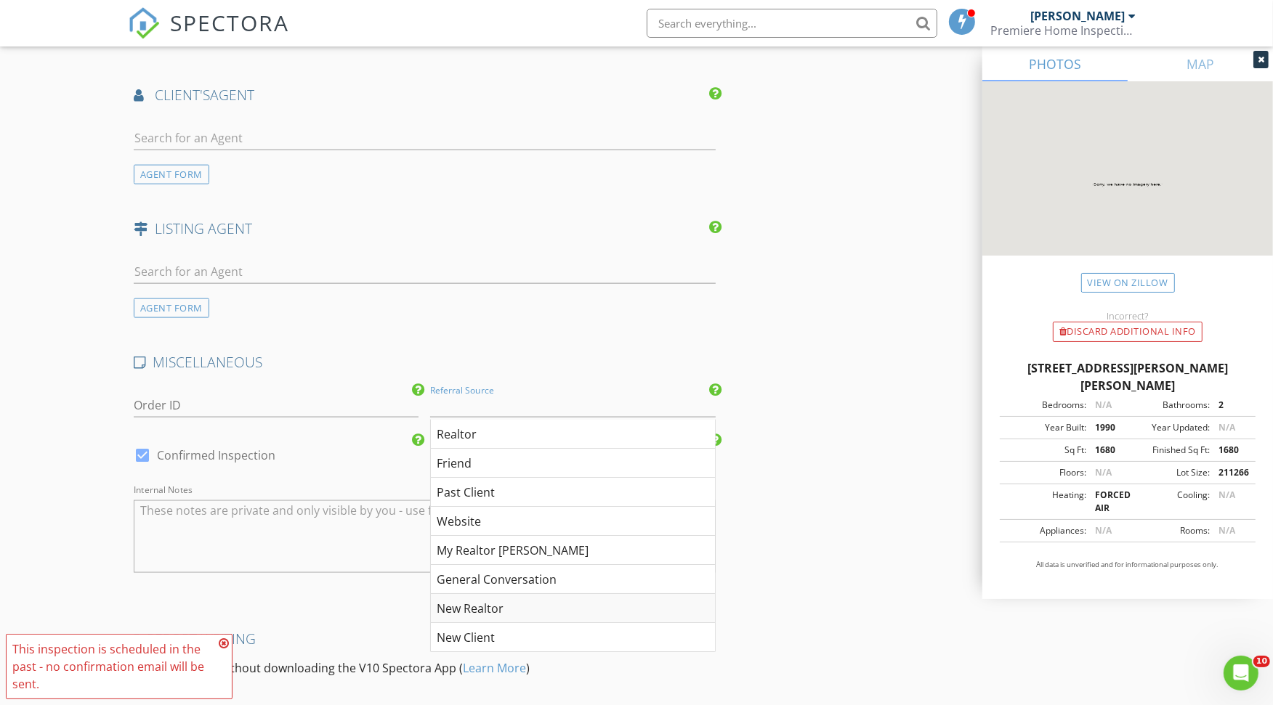
click at [496, 600] on div "New Realtor" at bounding box center [572, 608] width 283 height 29
type input "New Realtor"
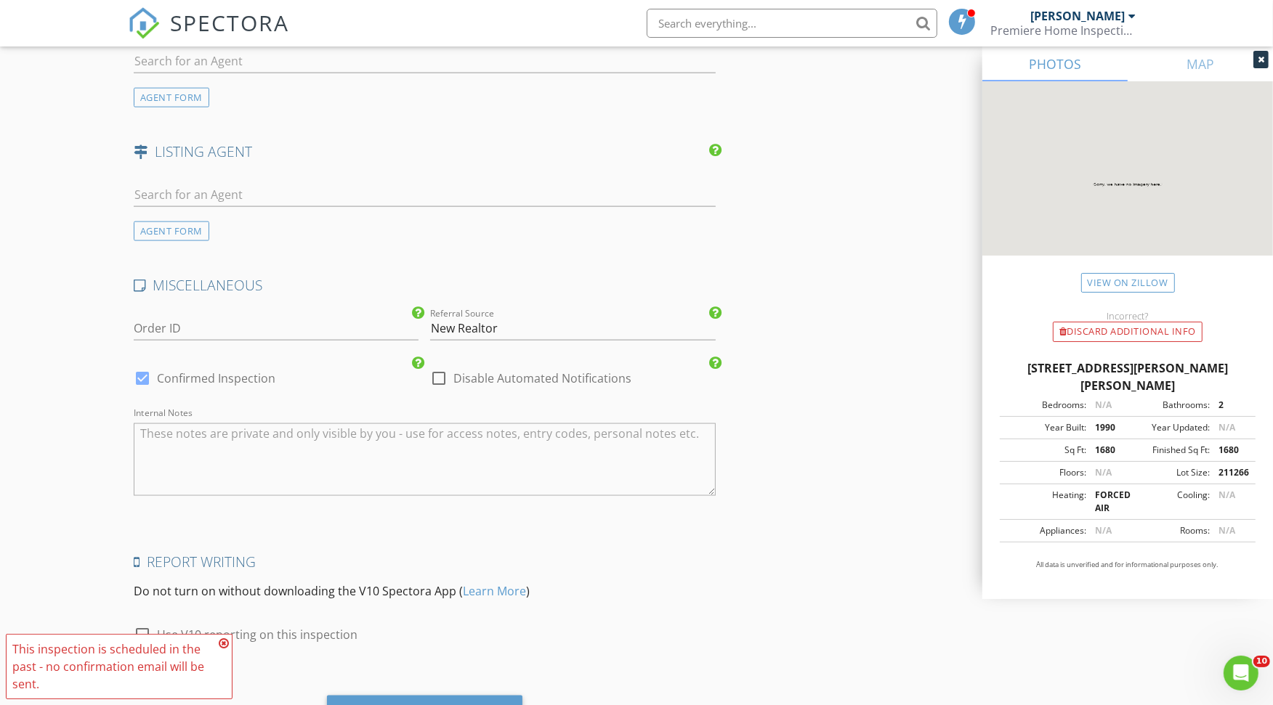
scroll to position [2082, 0]
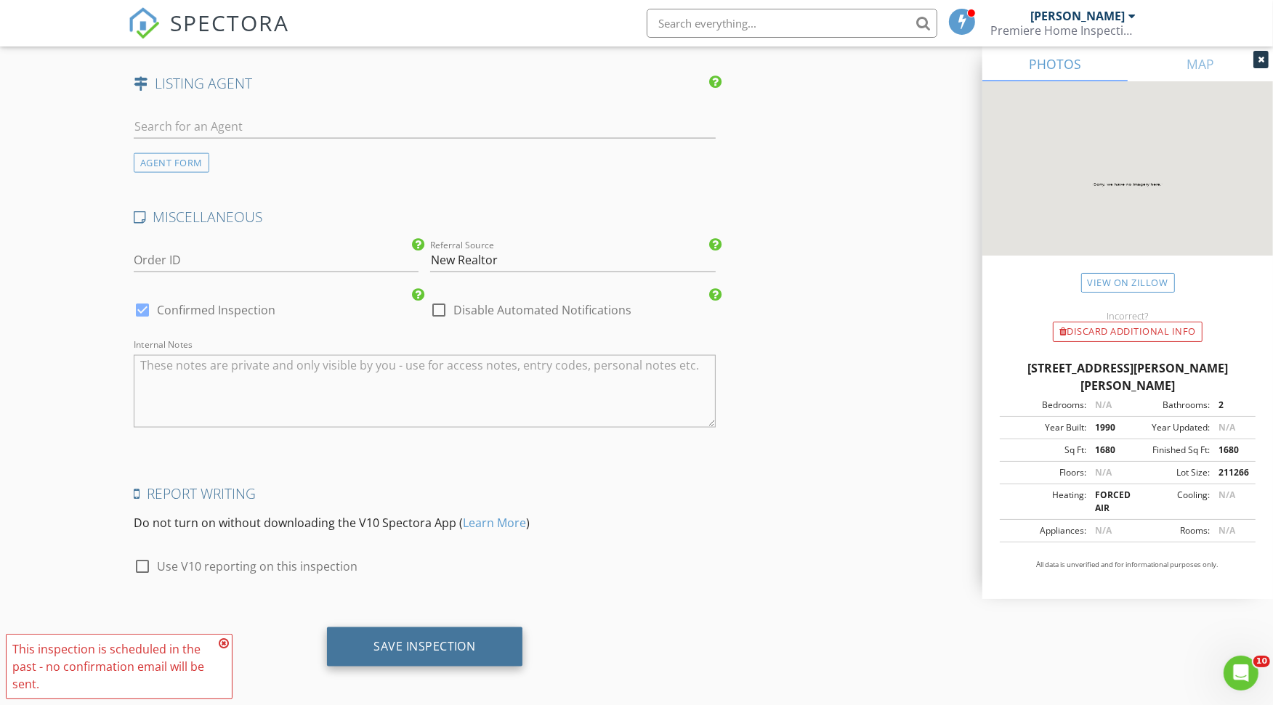
click at [422, 639] on div "Save Inspection" at bounding box center [424, 646] width 102 height 15
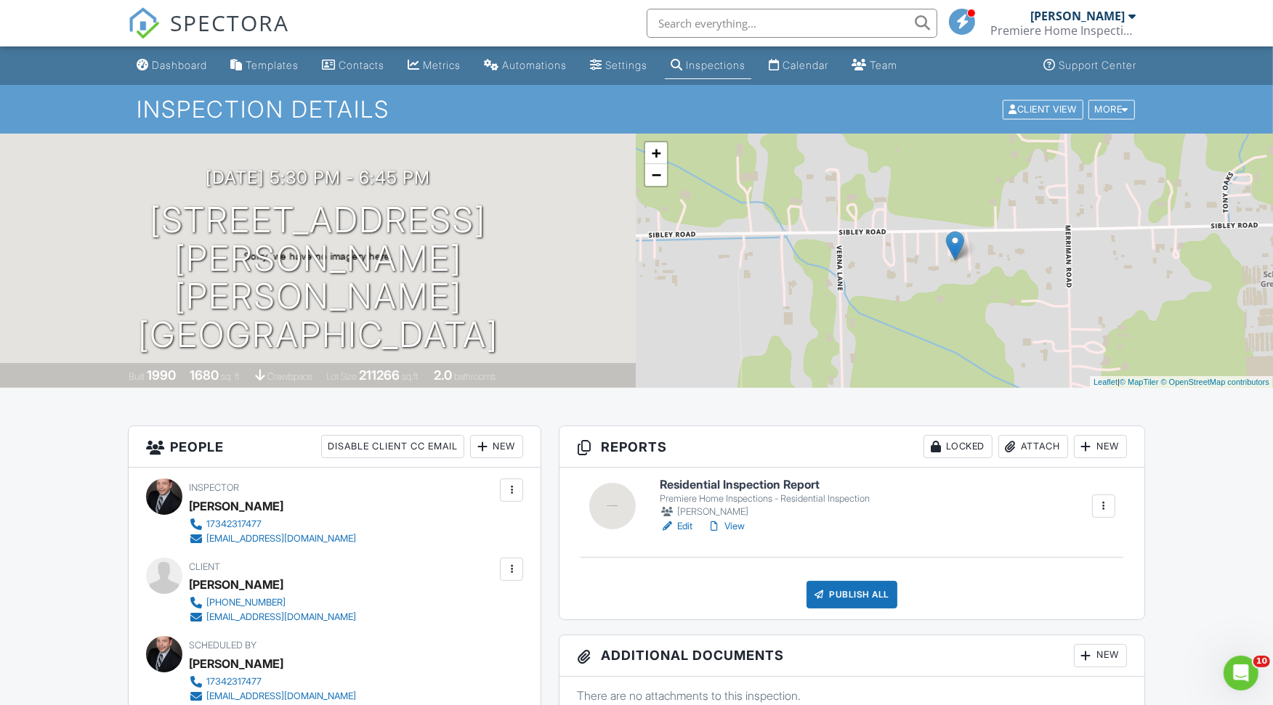
click at [1104, 503] on div at bounding box center [1103, 506] width 15 height 15
click at [1041, 647] on div "Delete" at bounding box center [1040, 651] width 31 height 16
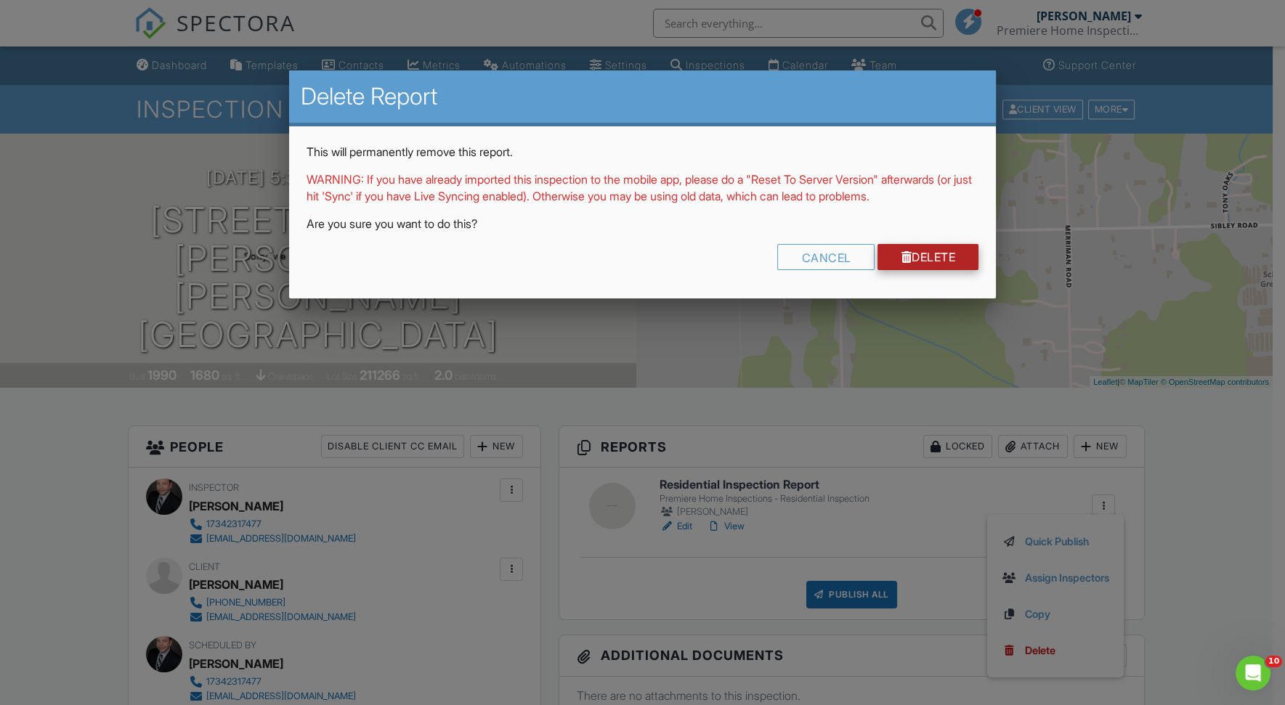
click at [930, 270] on link "Delete" at bounding box center [928, 257] width 101 height 26
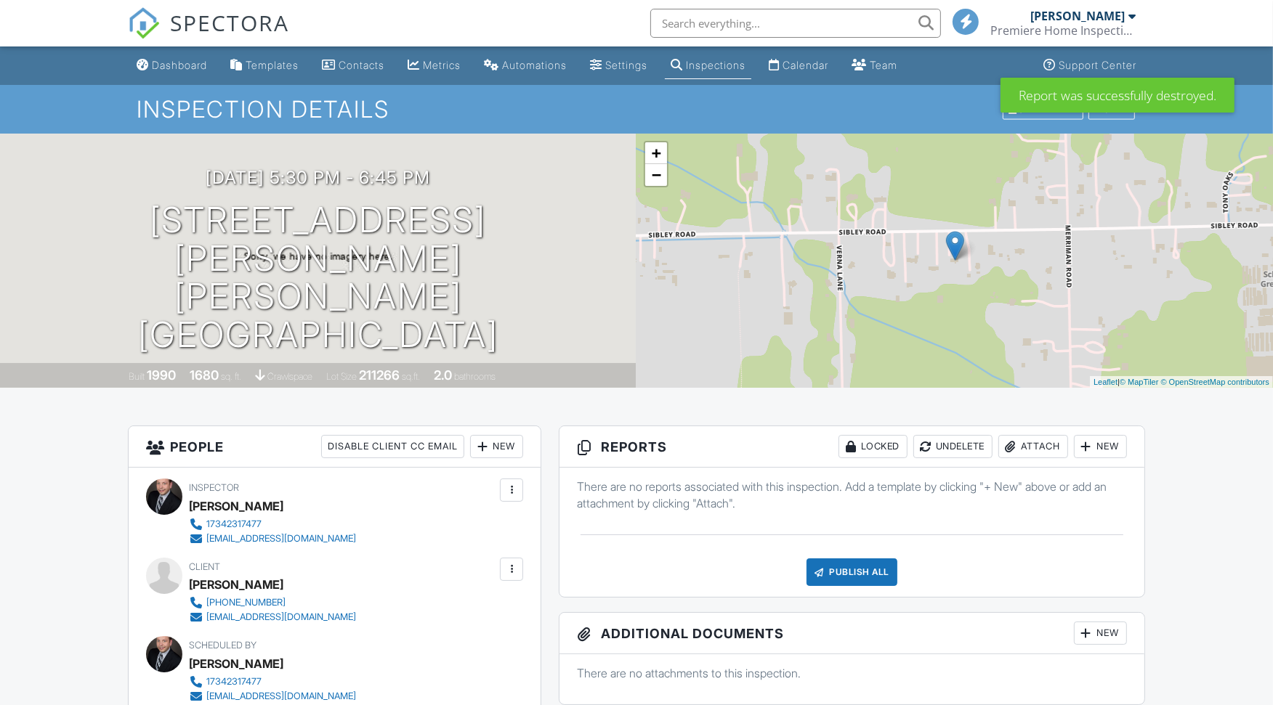
click at [1040, 442] on div "Attach" at bounding box center [1033, 446] width 70 height 23
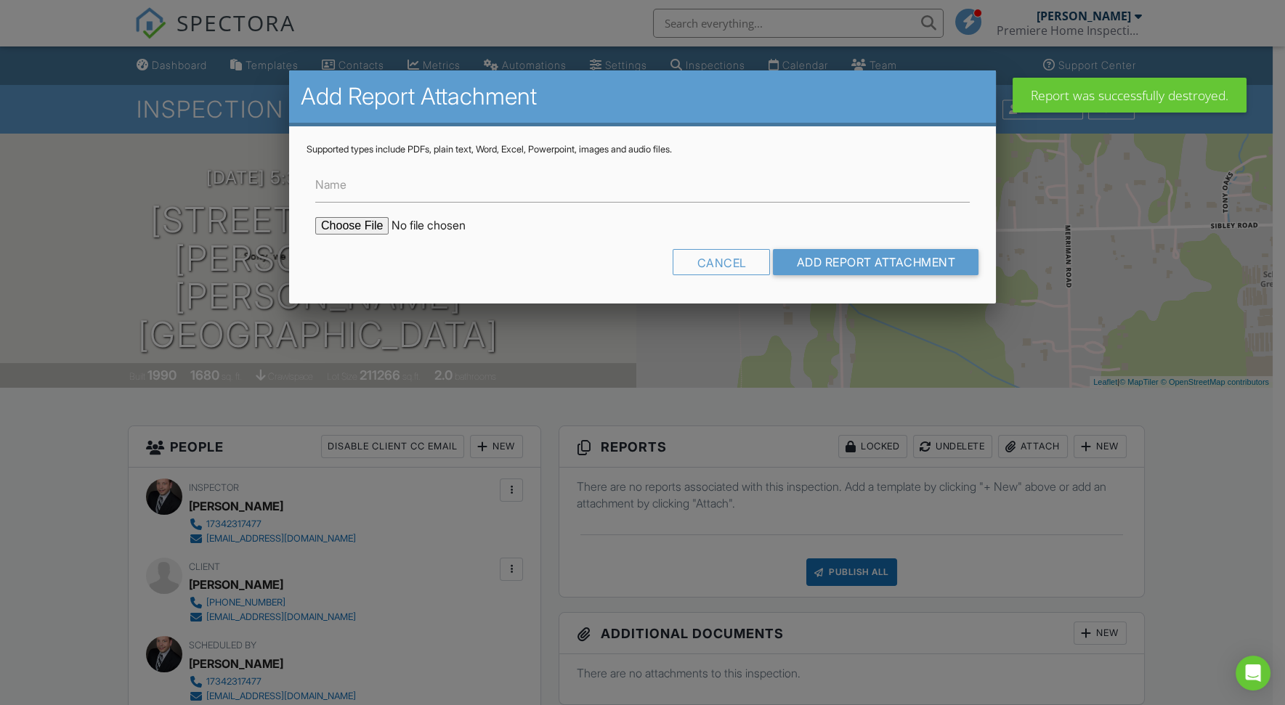
click at [367, 219] on input "file" at bounding box center [438, 225] width 247 height 17
type input "C:\fakepath\31747 Sibley Road Manufactured Home Inspection - Final.docx"
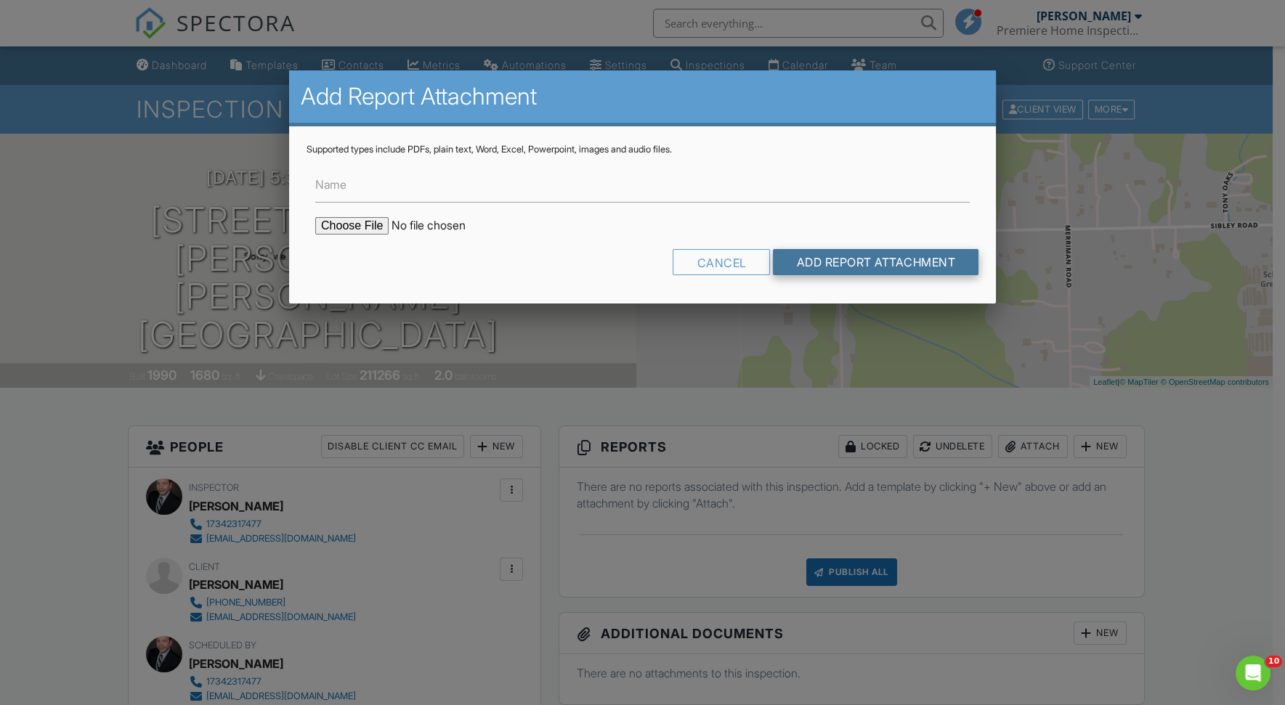
click at [873, 255] on input "Add Report Attachment" at bounding box center [876, 262] width 206 height 26
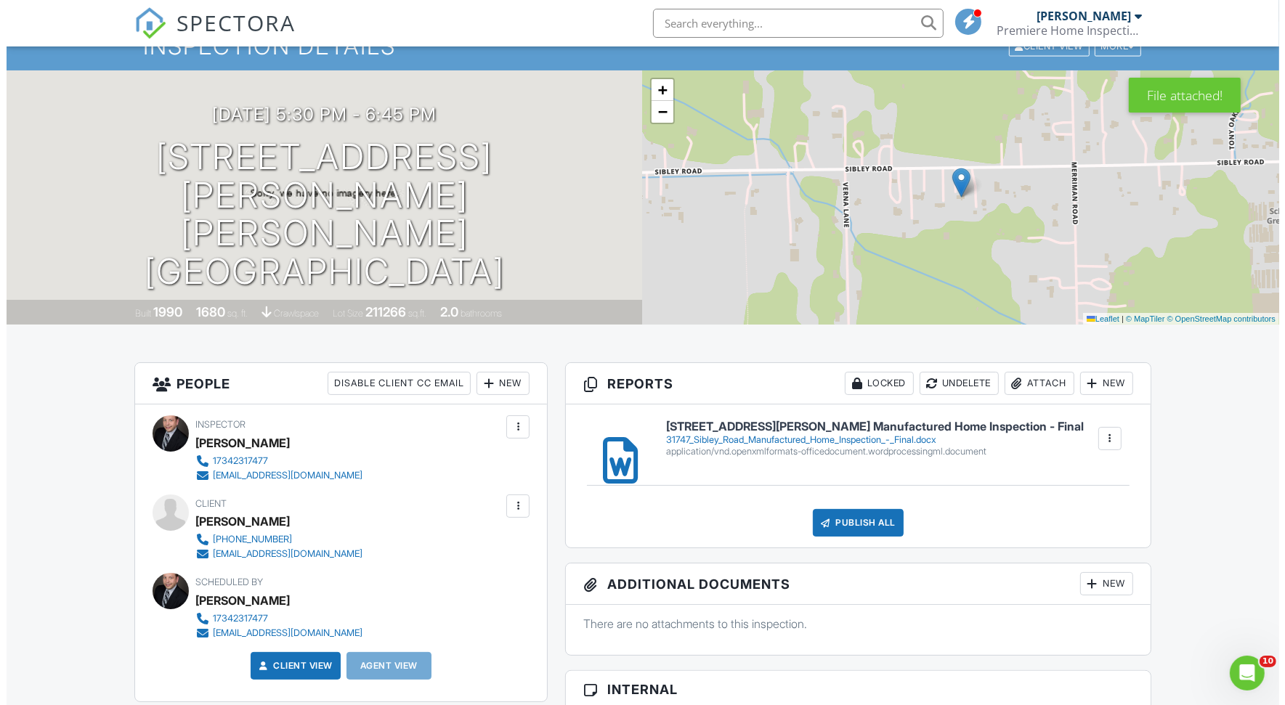
scroll to position [161, 0]
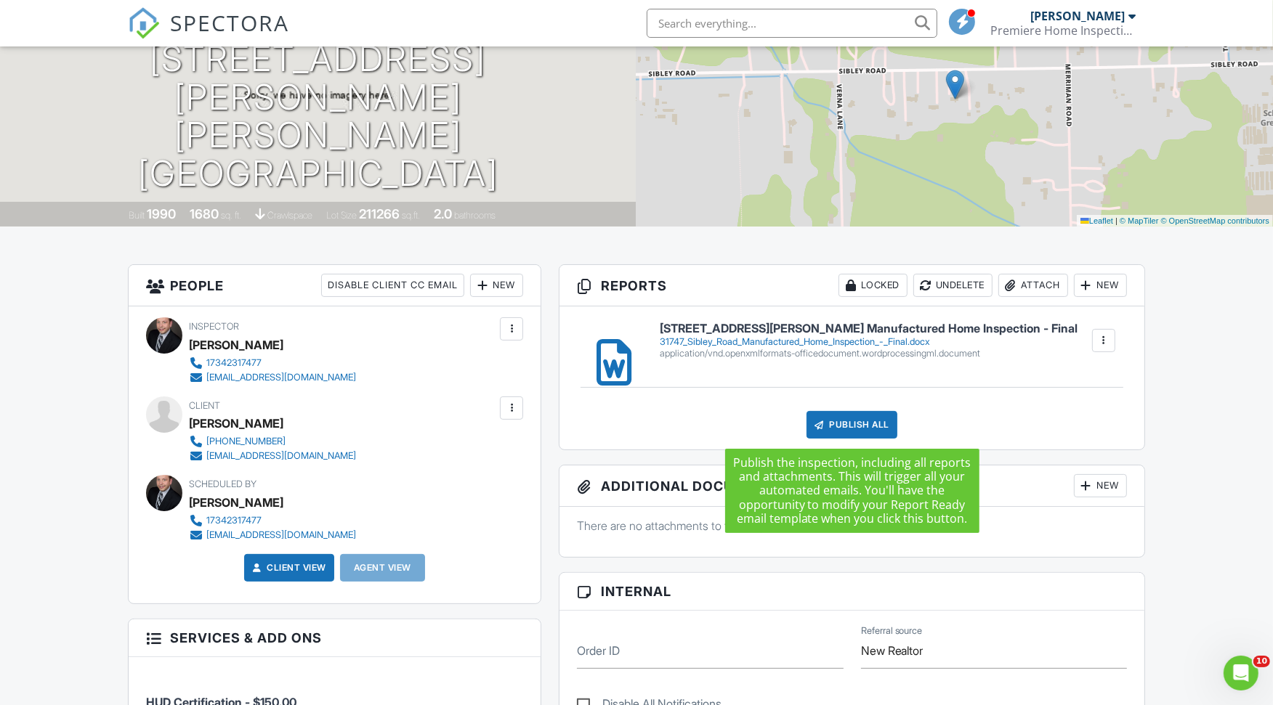
click at [856, 420] on div "Publish All" at bounding box center [851, 425] width 91 height 28
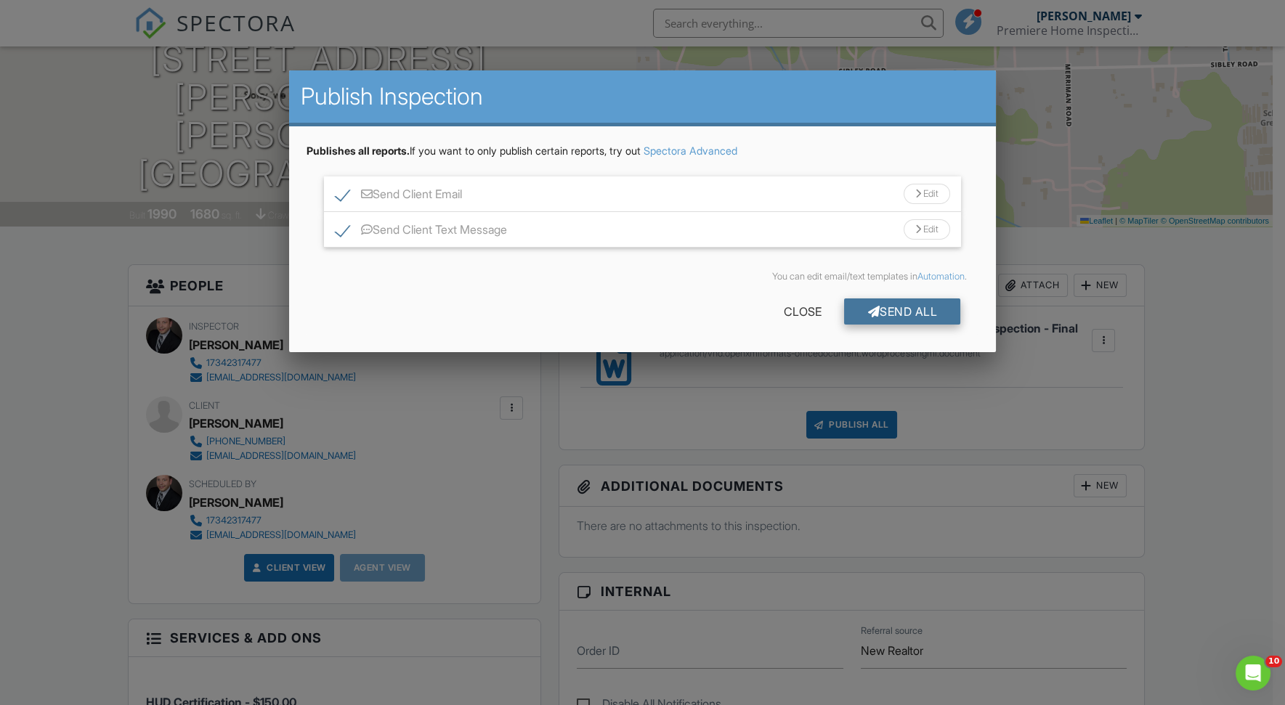
click at [913, 313] on div "Send All" at bounding box center [902, 312] width 116 height 26
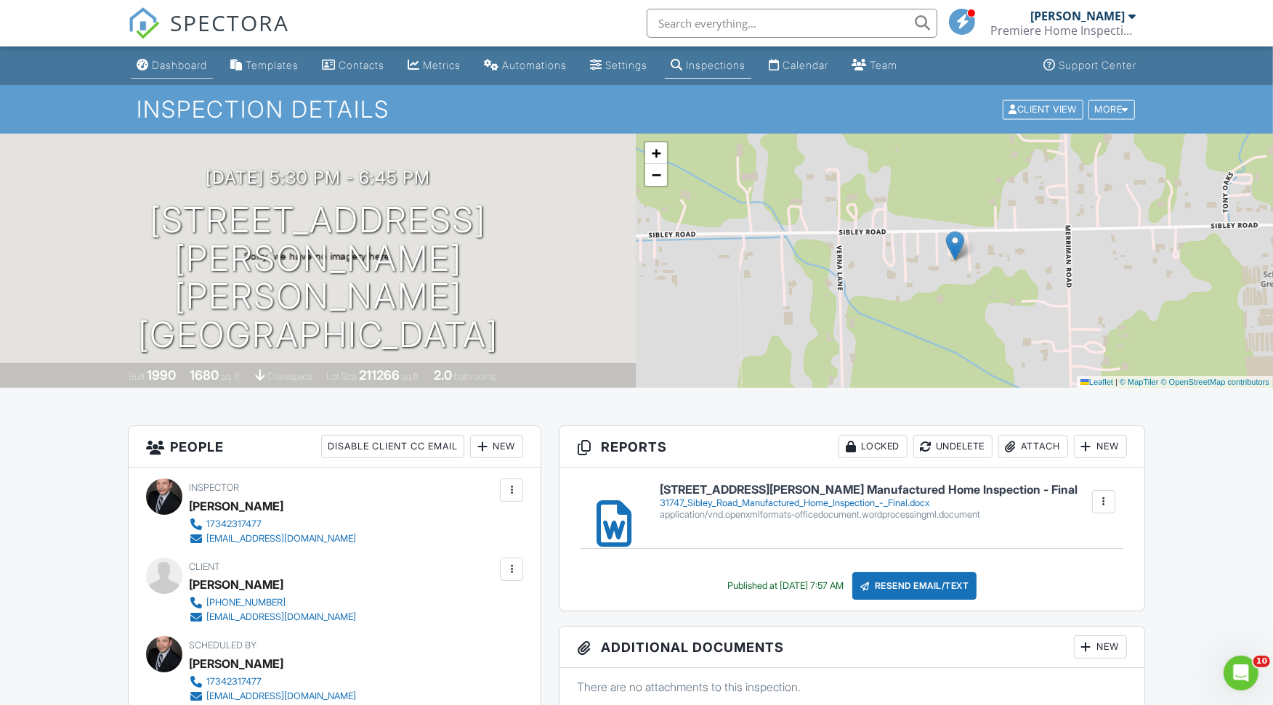
click at [187, 62] on div "Dashboard" at bounding box center [179, 65] width 55 height 12
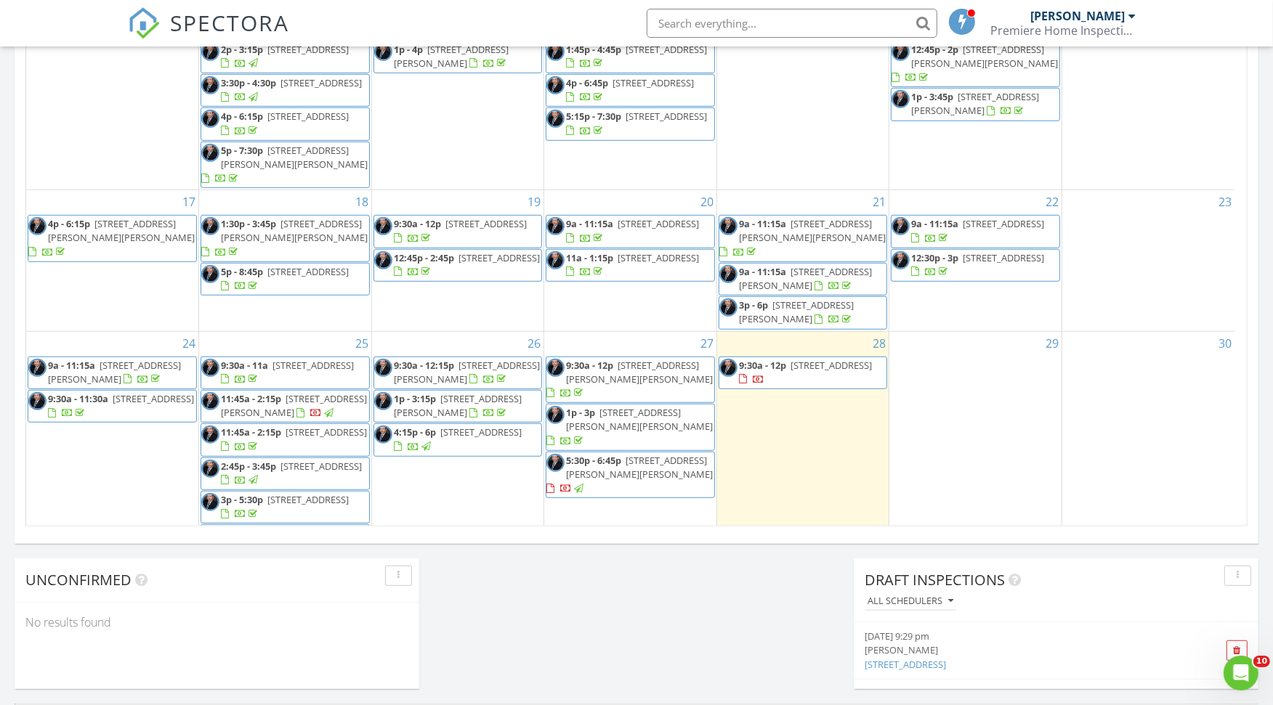
scroll to position [386, 0]
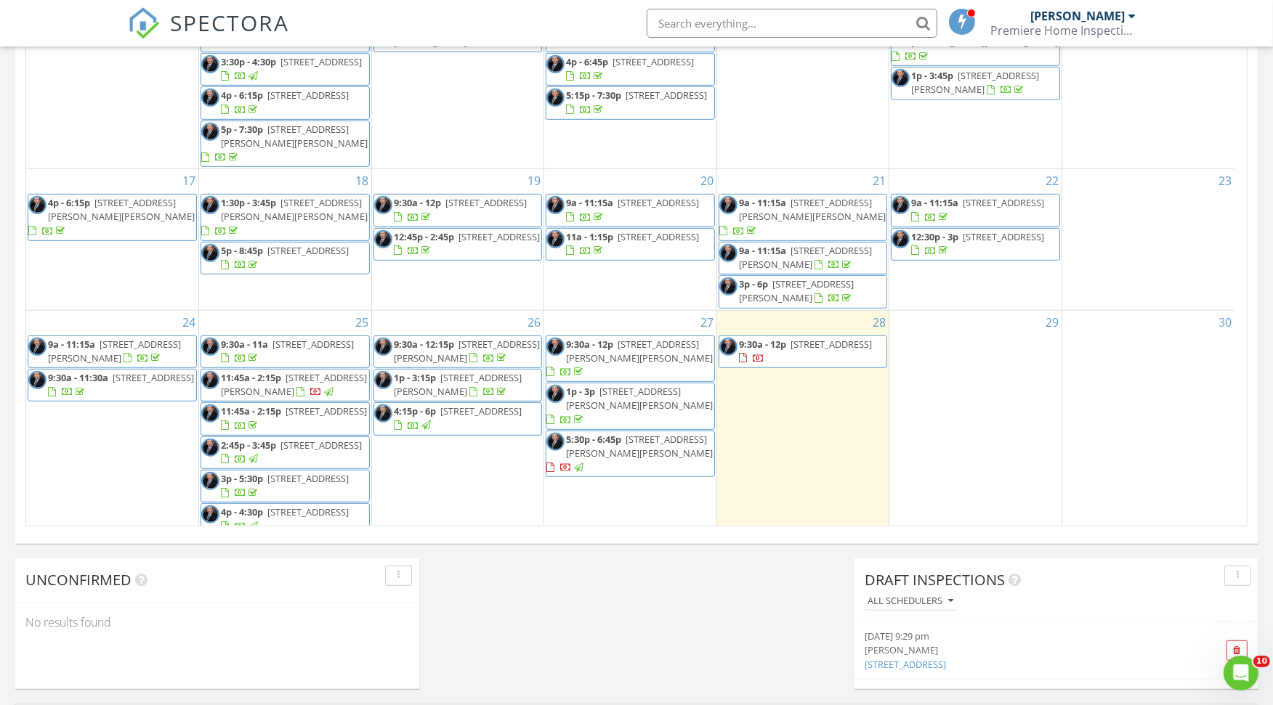
click at [790, 338] on link "9:30a - 12p [STREET_ADDRESS]" at bounding box center [805, 351] width 133 height 27
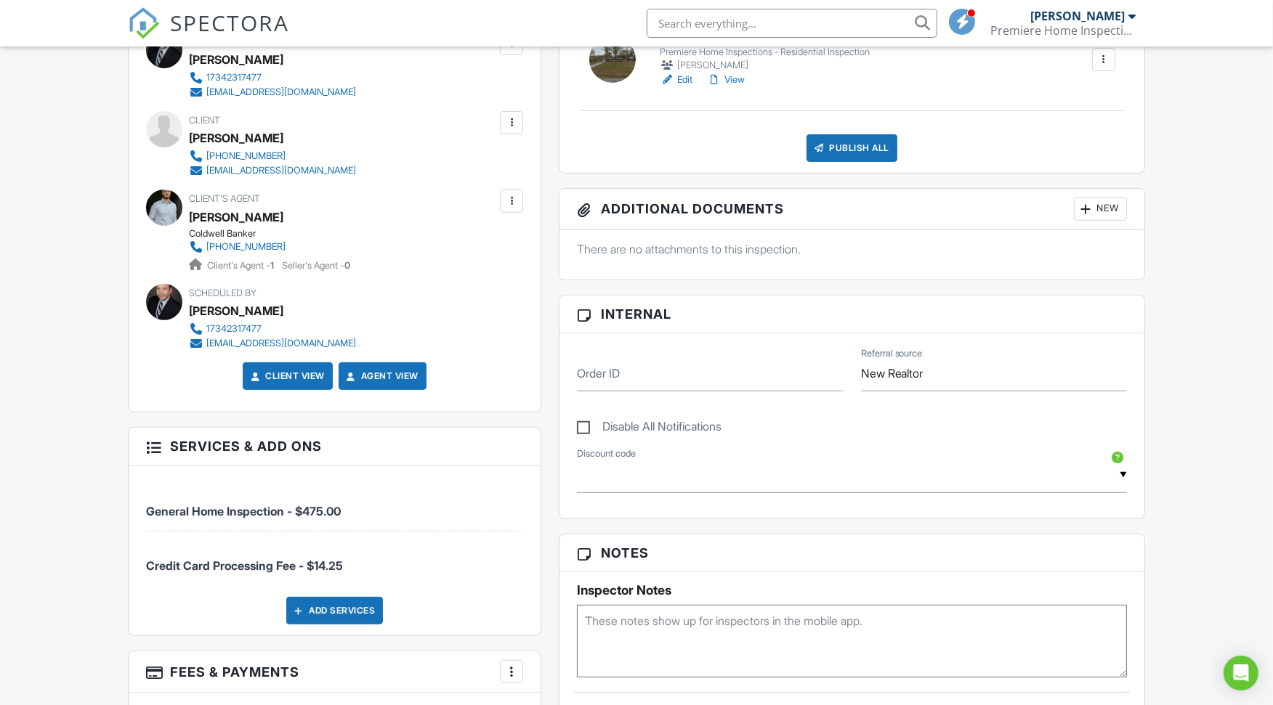
scroll to position [484, 0]
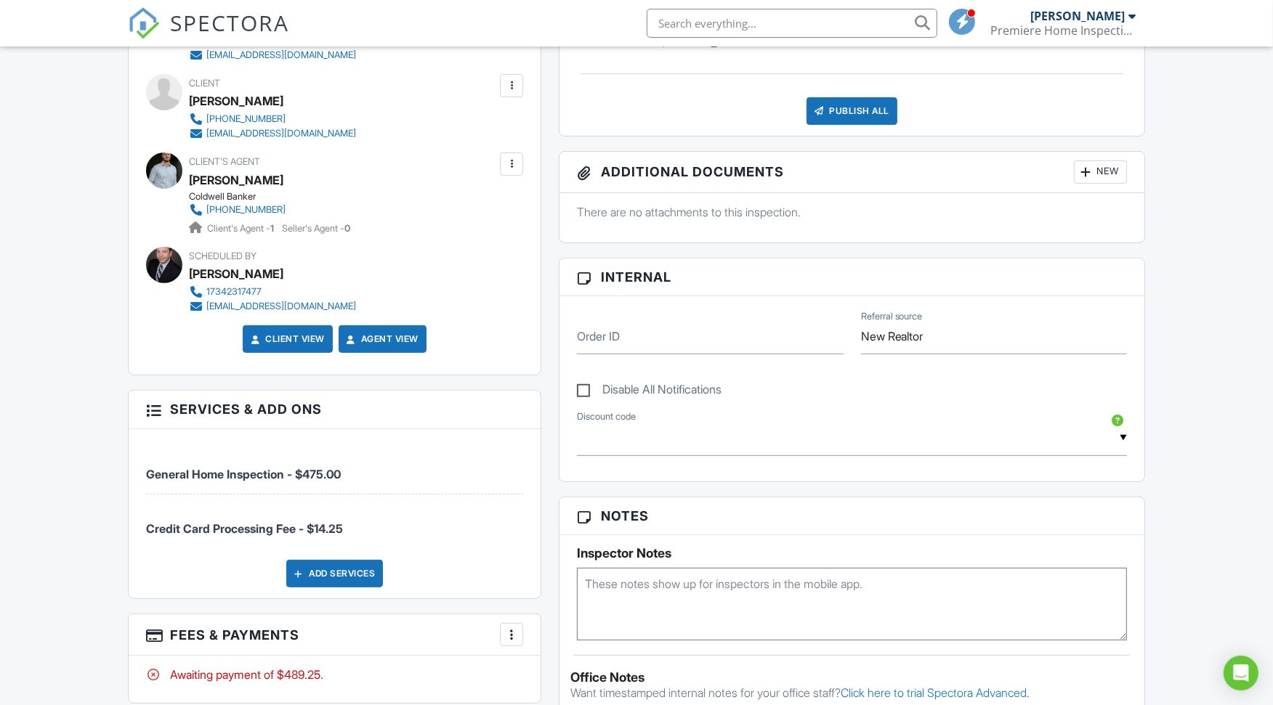
click at [621, 580] on textarea at bounding box center [852, 604] width 550 height 73
type textarea "The lockbox Code is 1776 or 5789"
click at [1173, 532] on div "Dashboard Templates Contacts Metrics Automations Settings Inspections Calendar …" at bounding box center [636, 522] width 1273 height 1919
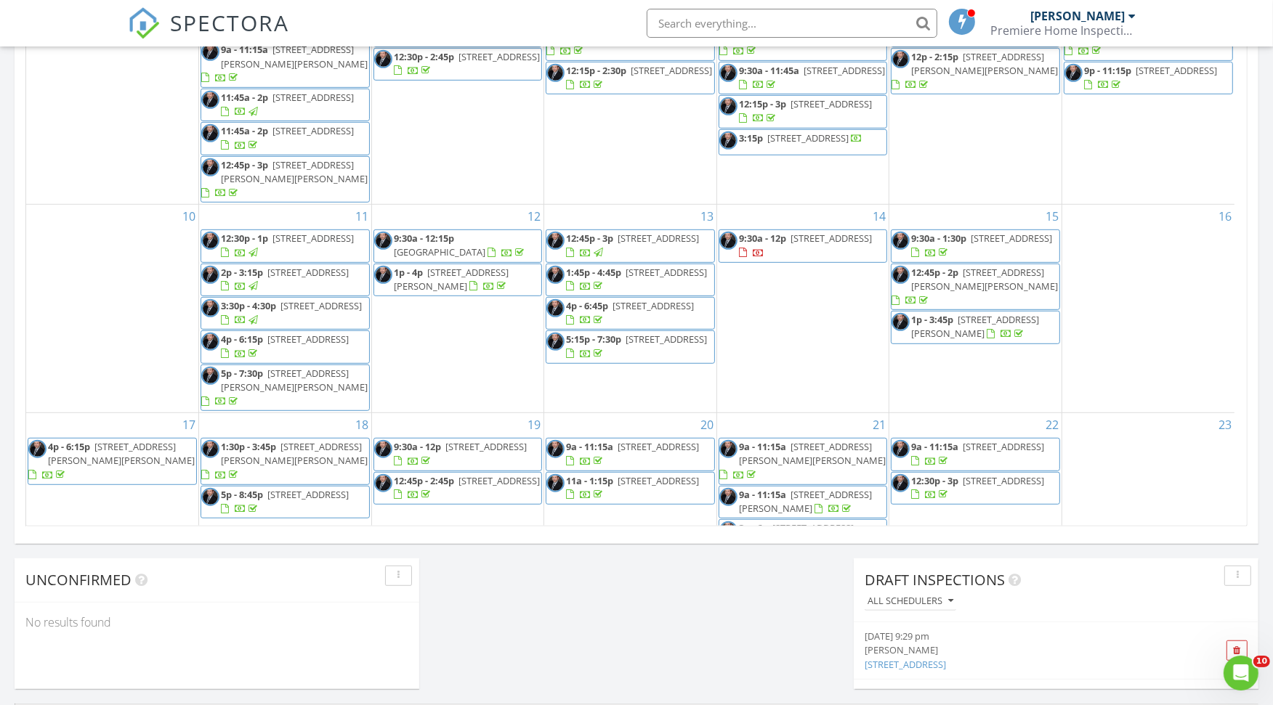
scroll to position [386, 0]
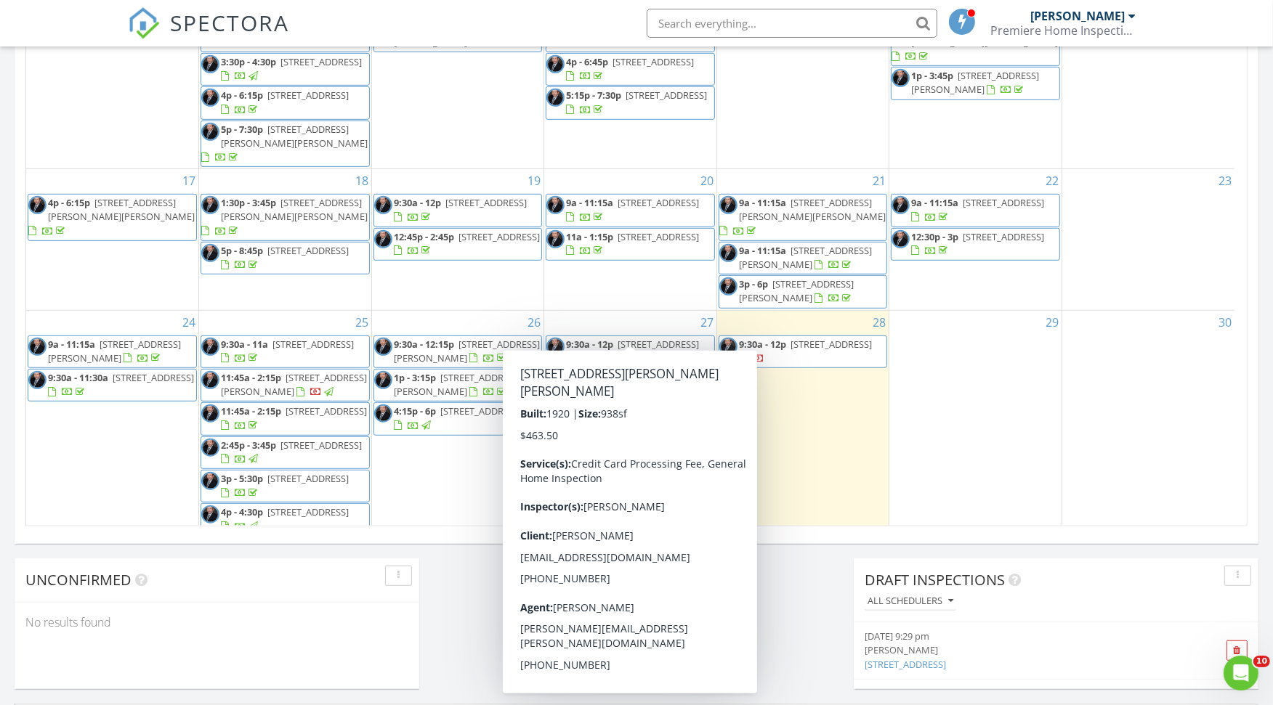
click at [673, 385] on span "224 E Berry St, Adrian 49221" at bounding box center [639, 398] width 147 height 27
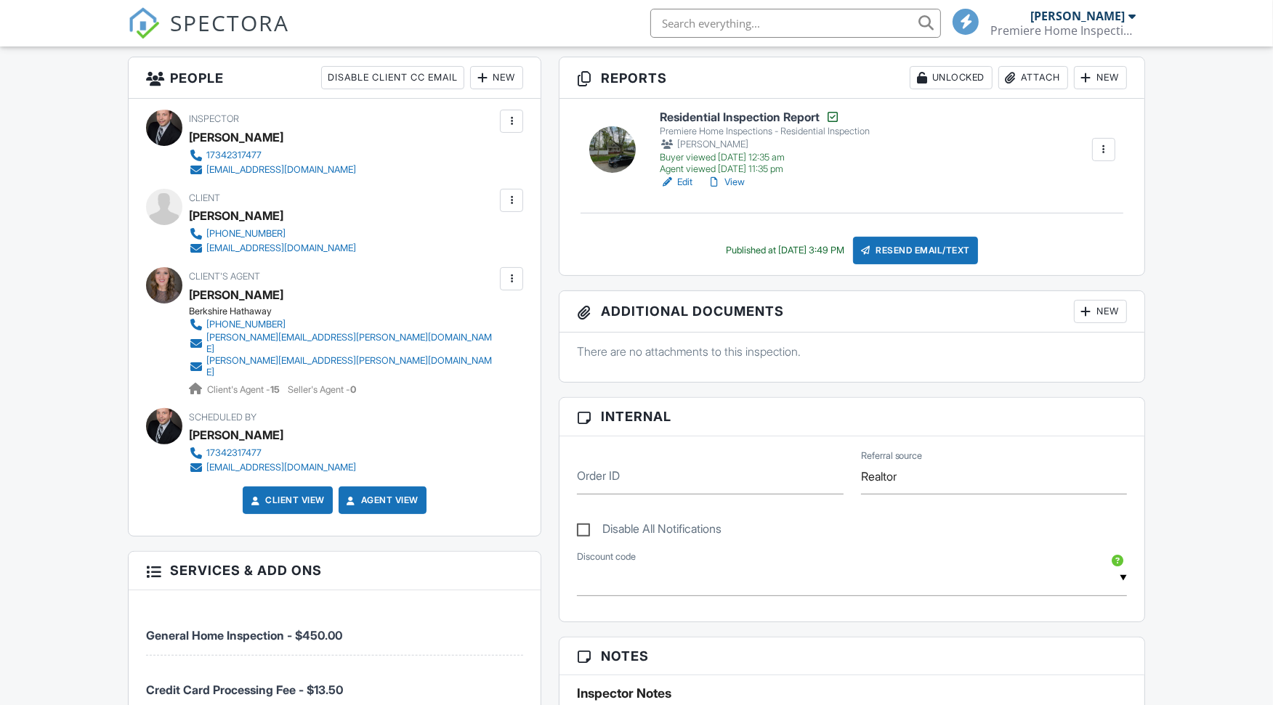
scroll to position [242, 0]
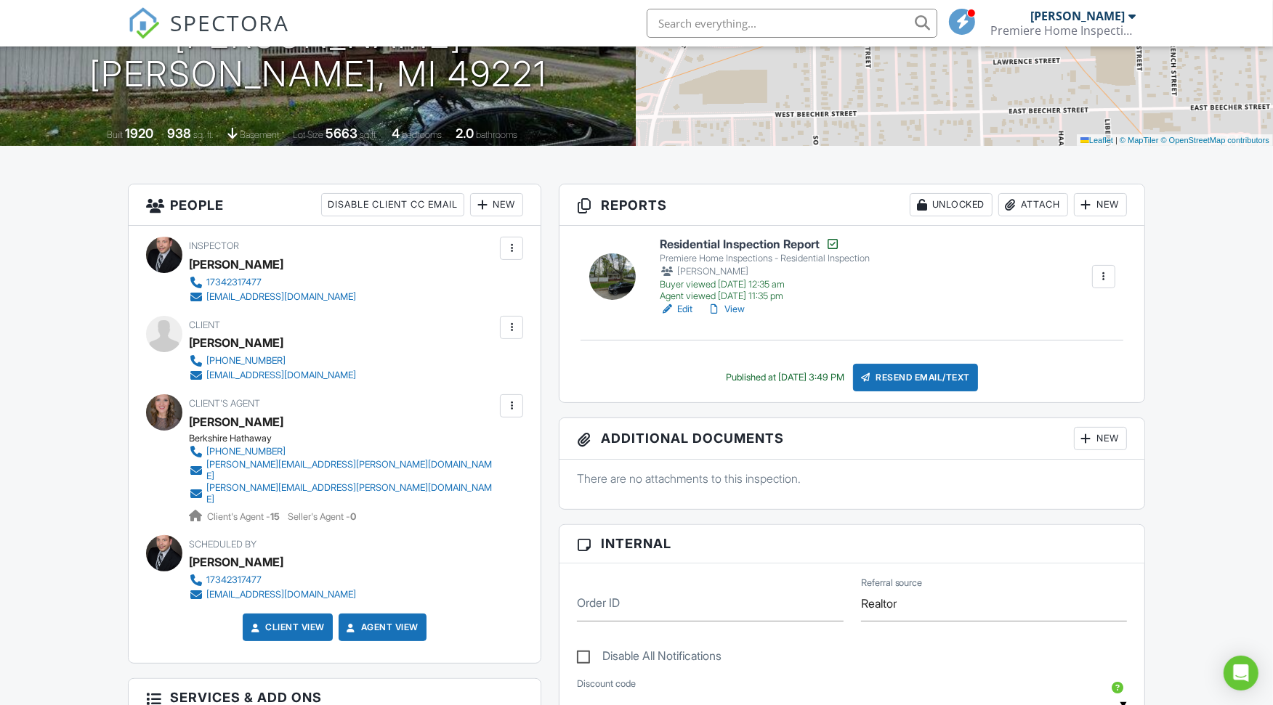
click at [738, 305] on link "View" at bounding box center [726, 309] width 38 height 15
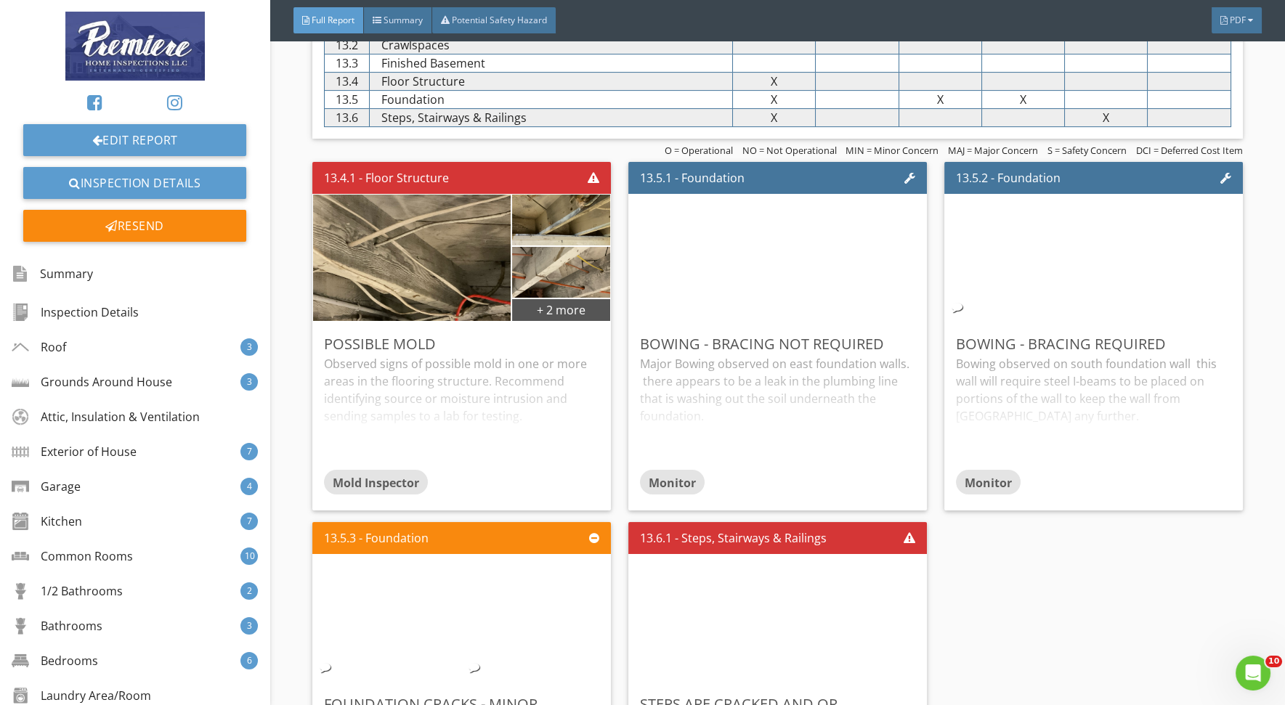
scroll to position [12512, 0]
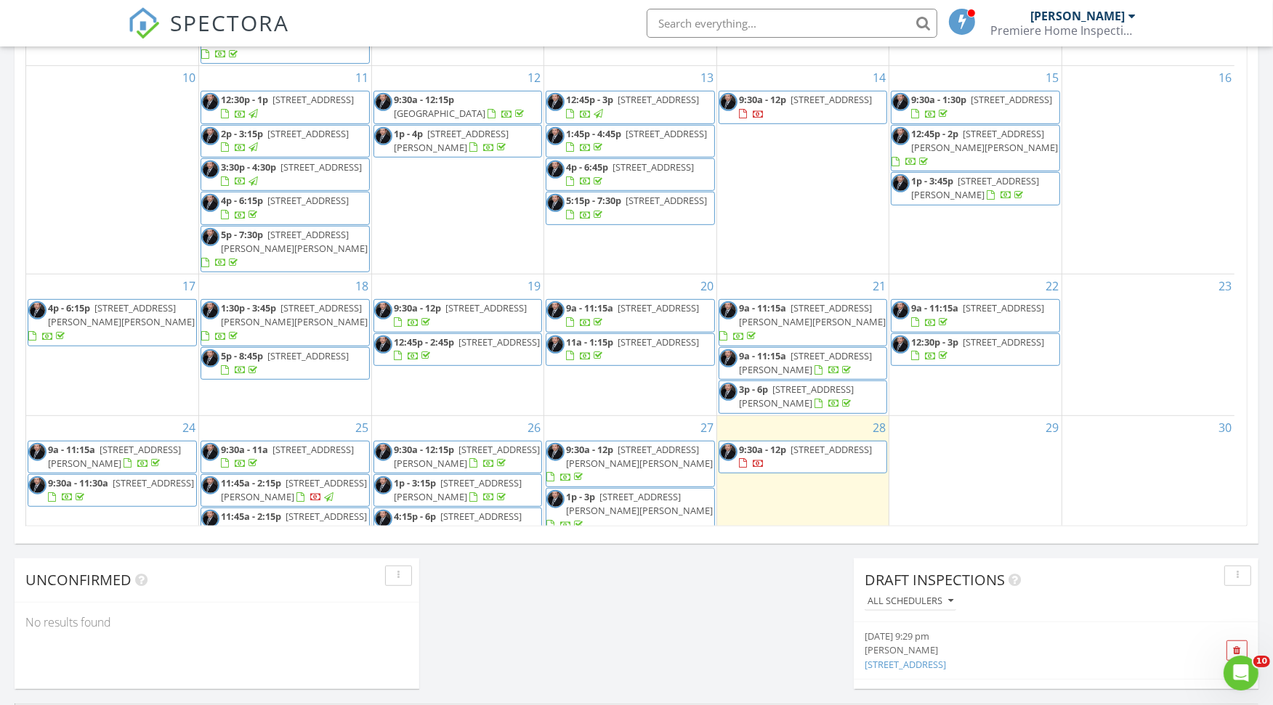
scroll to position [323, 0]
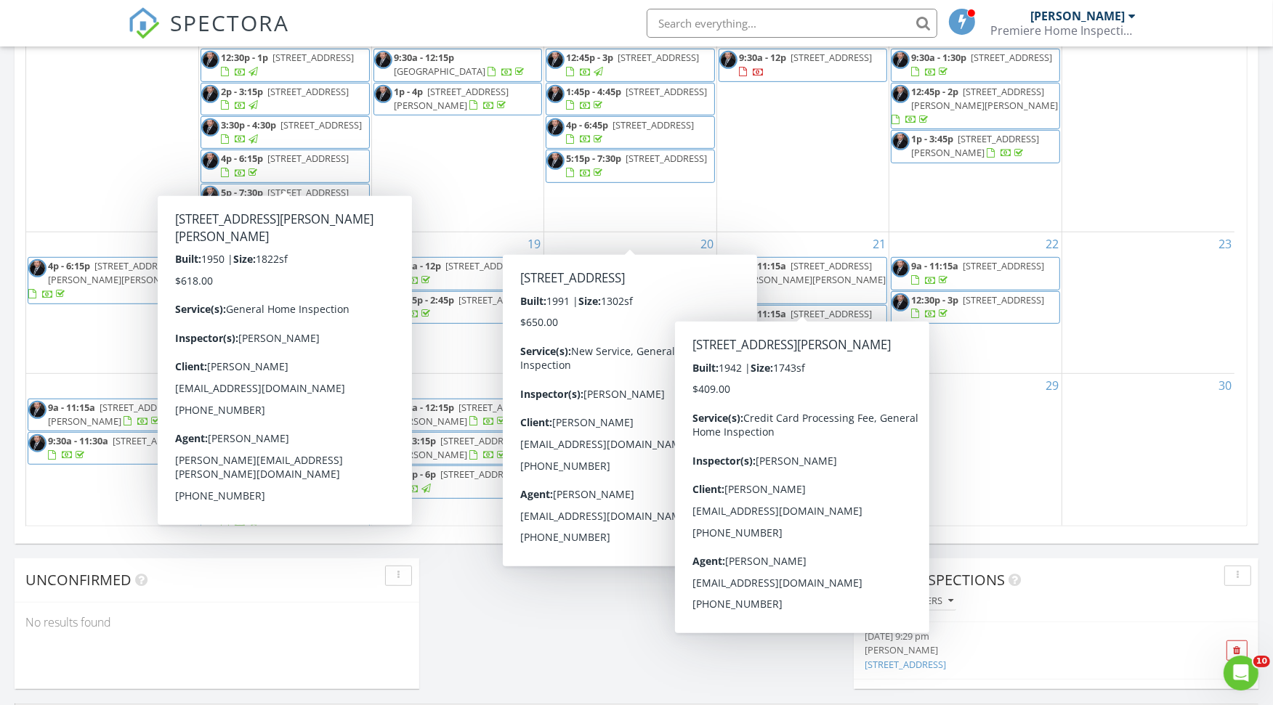
click at [1092, 374] on div "30" at bounding box center [1148, 487] width 172 height 227
